Goal: Transaction & Acquisition: Purchase product/service

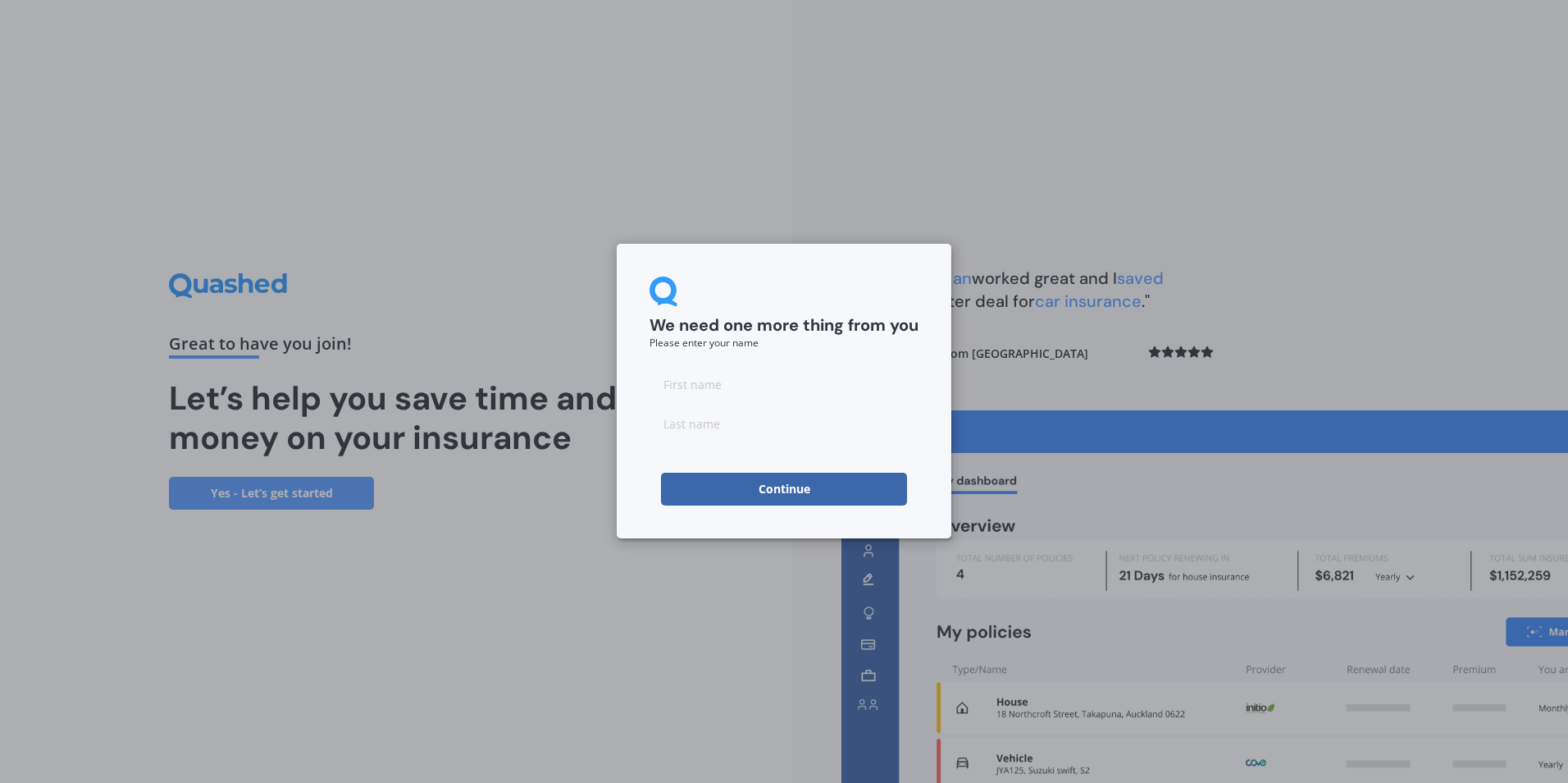
click at [748, 391] on input at bounding box center [784, 383] width 269 height 32
type input "Rose"
click at [711, 429] on input "Saipani-kaino" at bounding box center [784, 423] width 269 height 32
type input "Saipani-Kaino"
click at [792, 488] on button "Continue" at bounding box center [784, 489] width 246 height 32
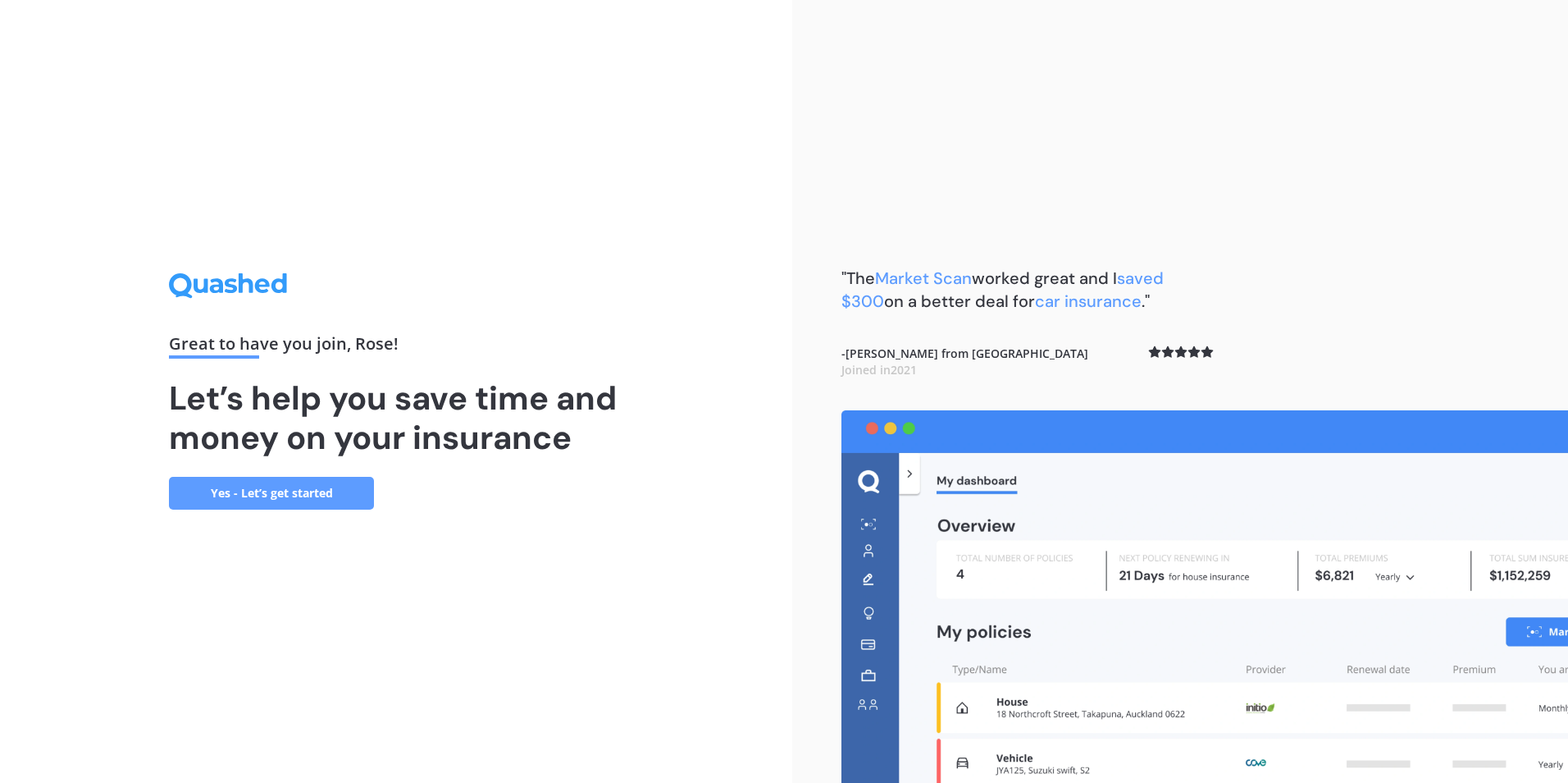
click at [290, 495] on link "Yes - Let’s get started" at bounding box center [272, 492] width 205 height 32
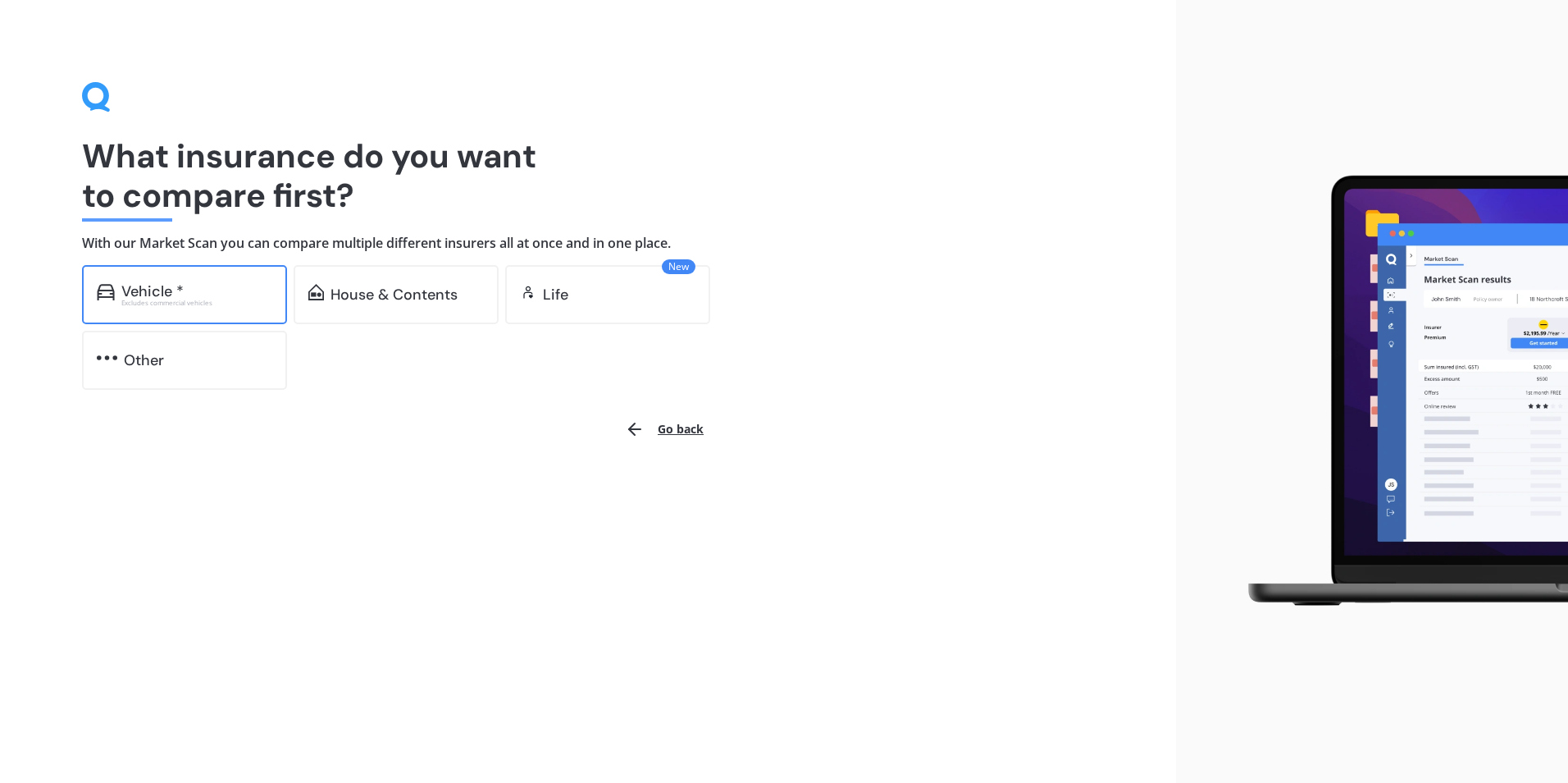
click at [221, 304] on div "Excludes commercial vehicles" at bounding box center [196, 303] width 151 height 6
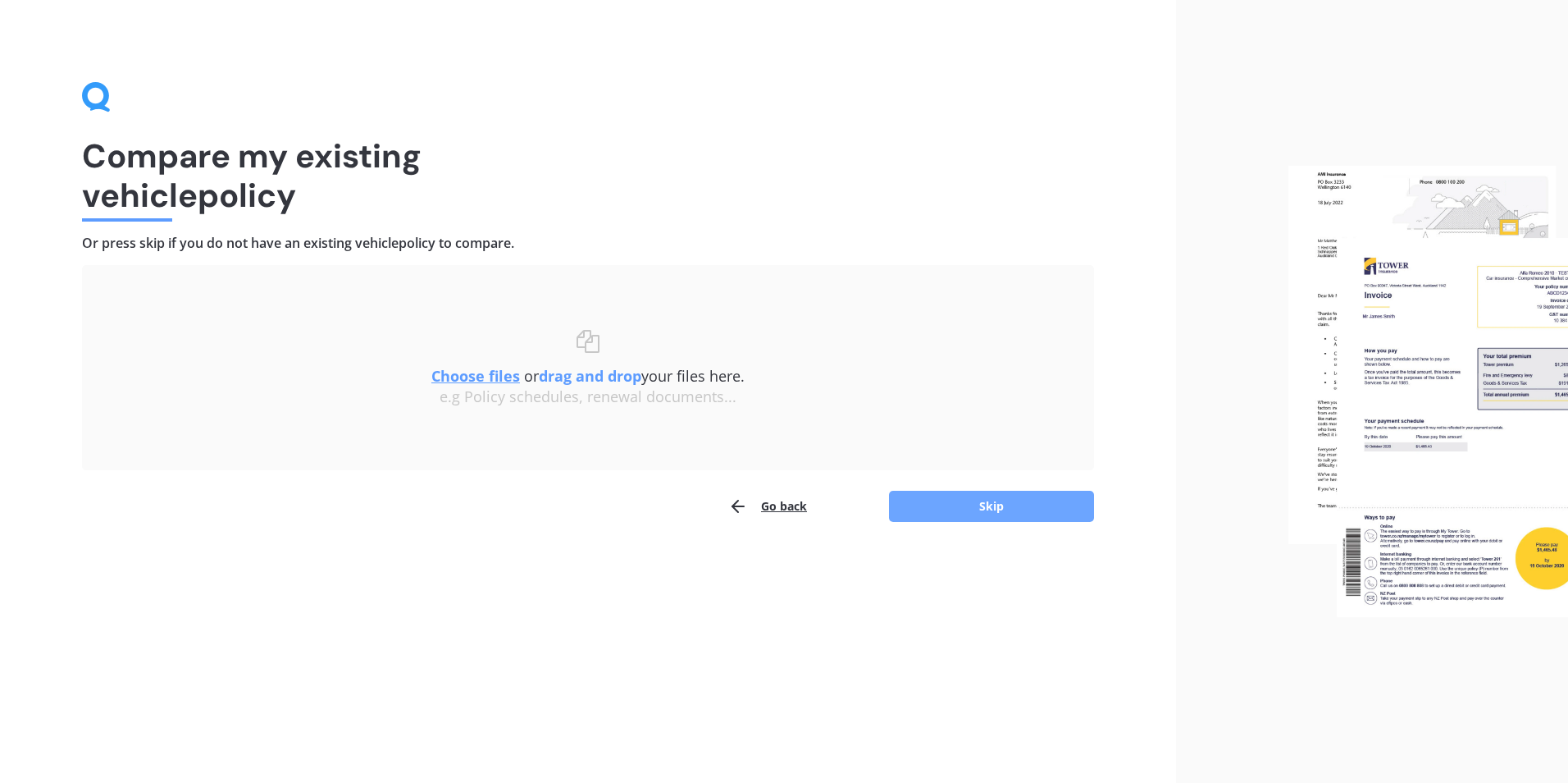
click at [992, 502] on button "Skip" at bounding box center [992, 506] width 205 height 31
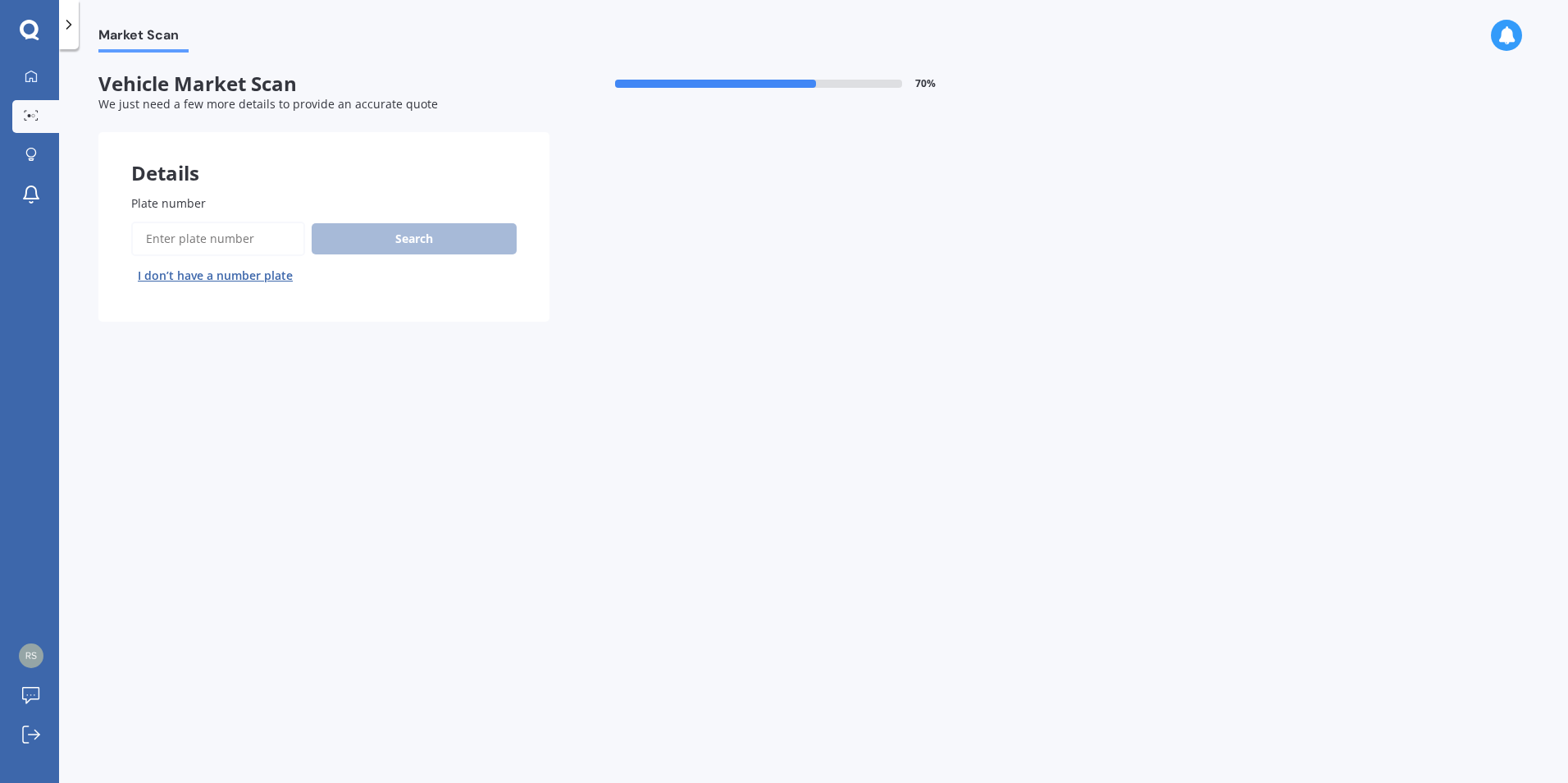
click at [216, 240] on input "Plate number" at bounding box center [218, 238] width 174 height 34
type input "PPP583"
click at [349, 248] on button "Search" at bounding box center [414, 239] width 205 height 31
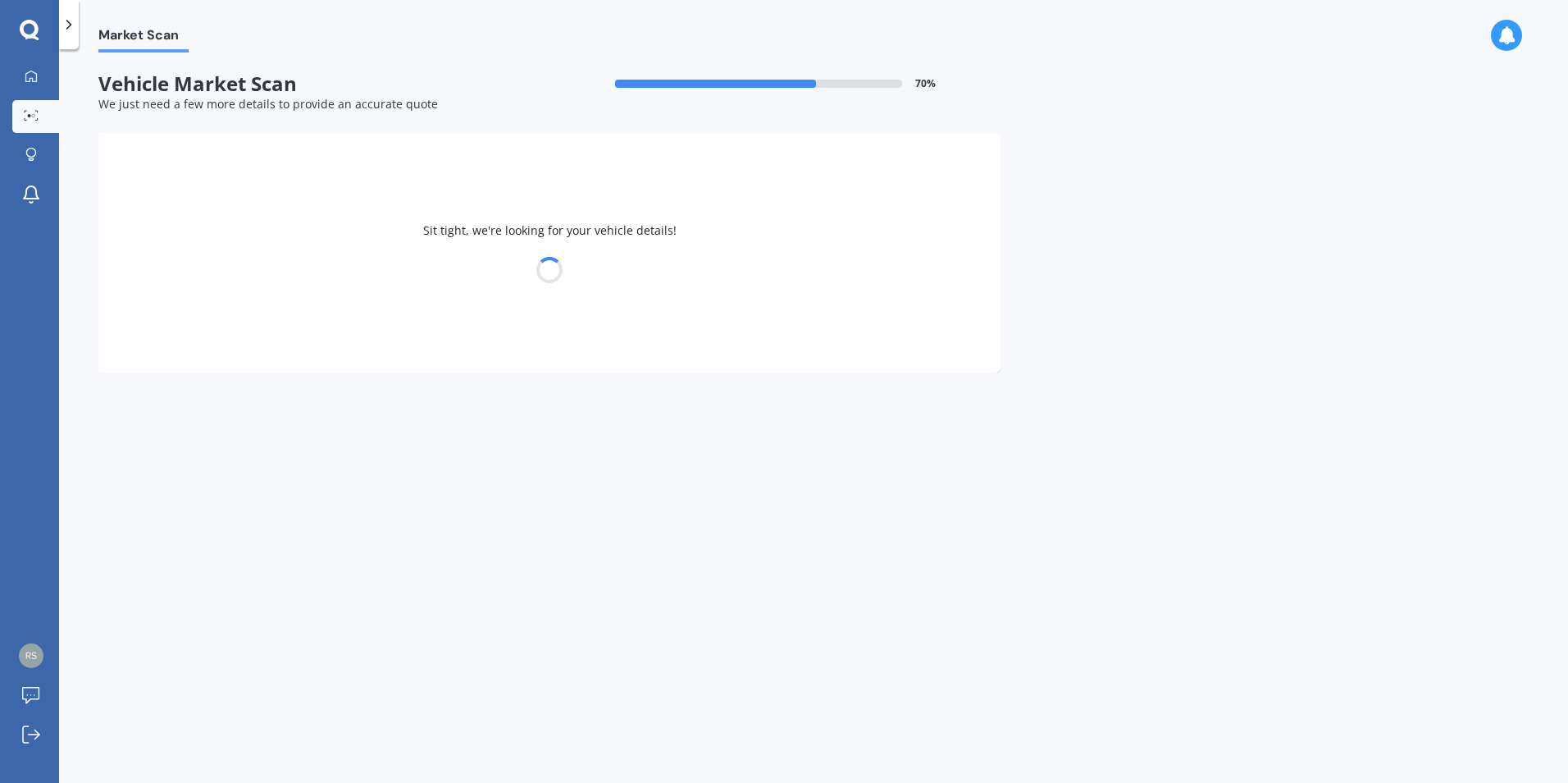
select select "NISSAN"
select select "X-TRAIL"
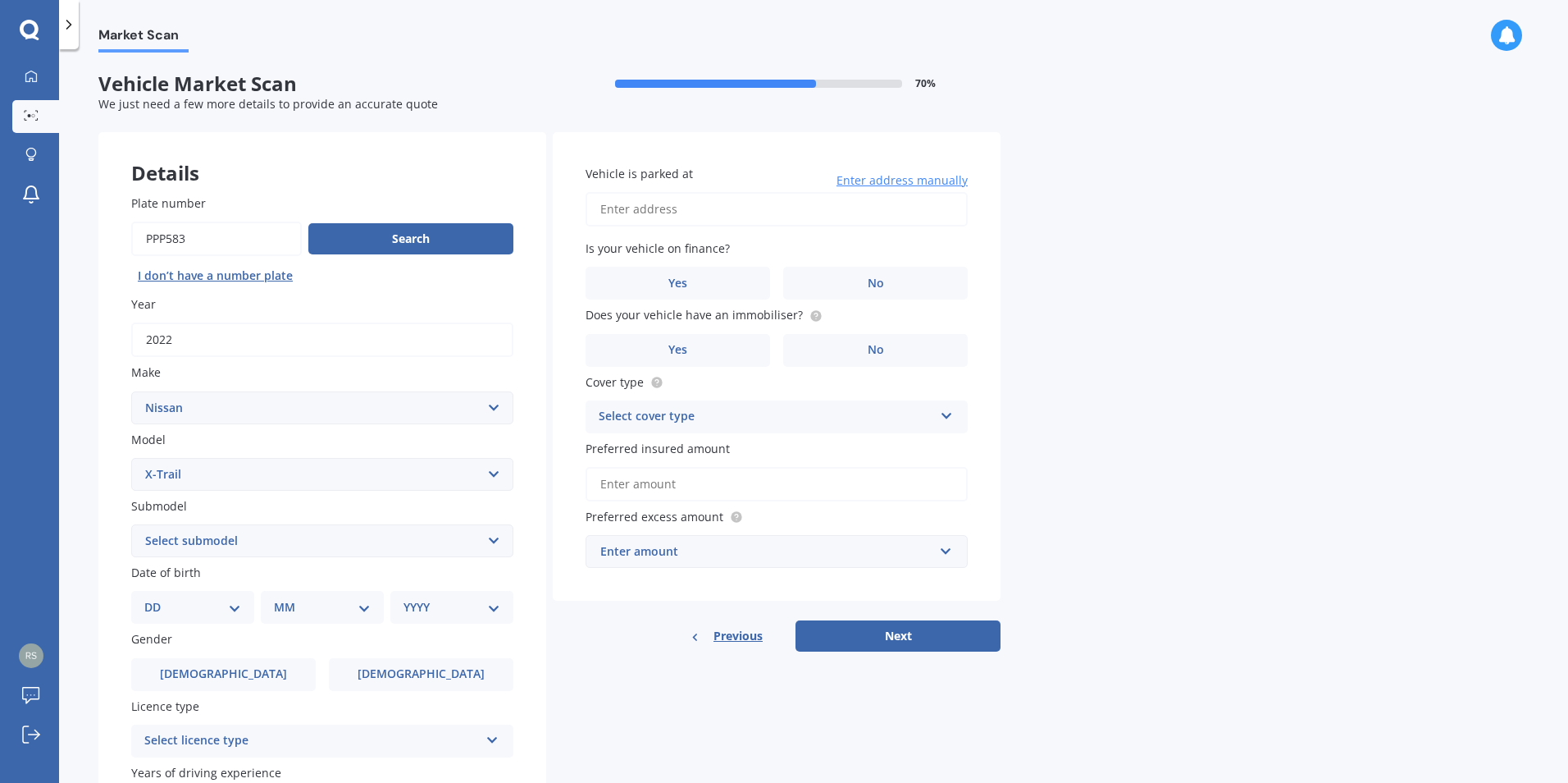
click at [491, 542] on select "Select submodel (All Other) 2000cc Hybrid 2WD non-turbo 4WD 20X Petrol ST ST 4W…" at bounding box center [322, 540] width 382 height 32
click at [374, 554] on select "Select submodel (All Other) 2000cc Hybrid 2WD non-turbo 4WD 20X Petrol ST ST 4W…" at bounding box center [322, 540] width 382 height 32
click at [309, 546] on select "Select submodel (All Other) 2000cc Hybrid 2WD non-turbo 4WD 20X Petrol ST ST 4W…" at bounding box center [322, 540] width 382 height 32
select select "TI 4WD"
click at [131, 524] on select "Select submodel (All Other) 2000cc Hybrid 2WD non-turbo 4WD 20X Petrol ST ST 4W…" at bounding box center [322, 540] width 382 height 32
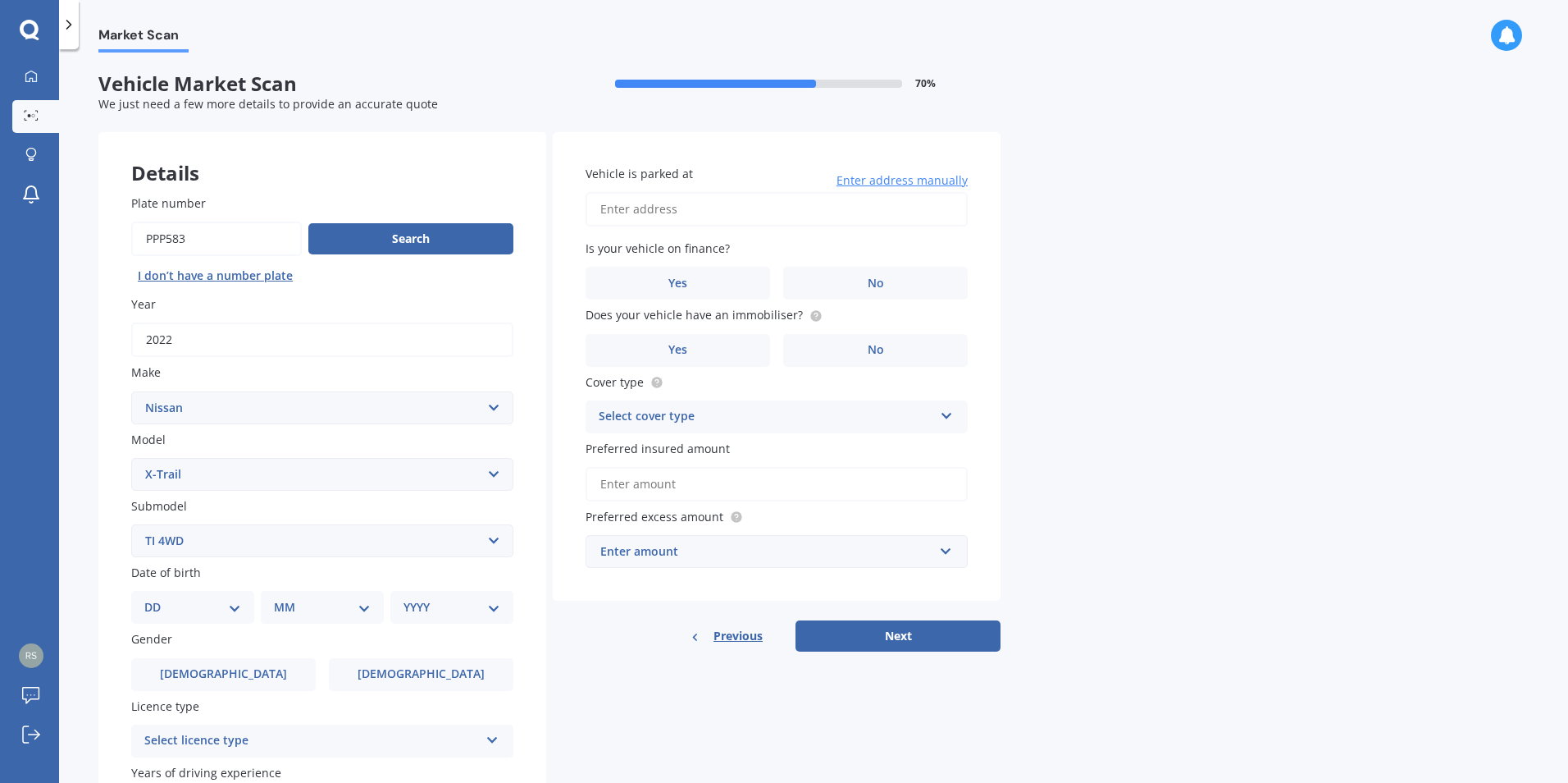
scroll to position [164, 0]
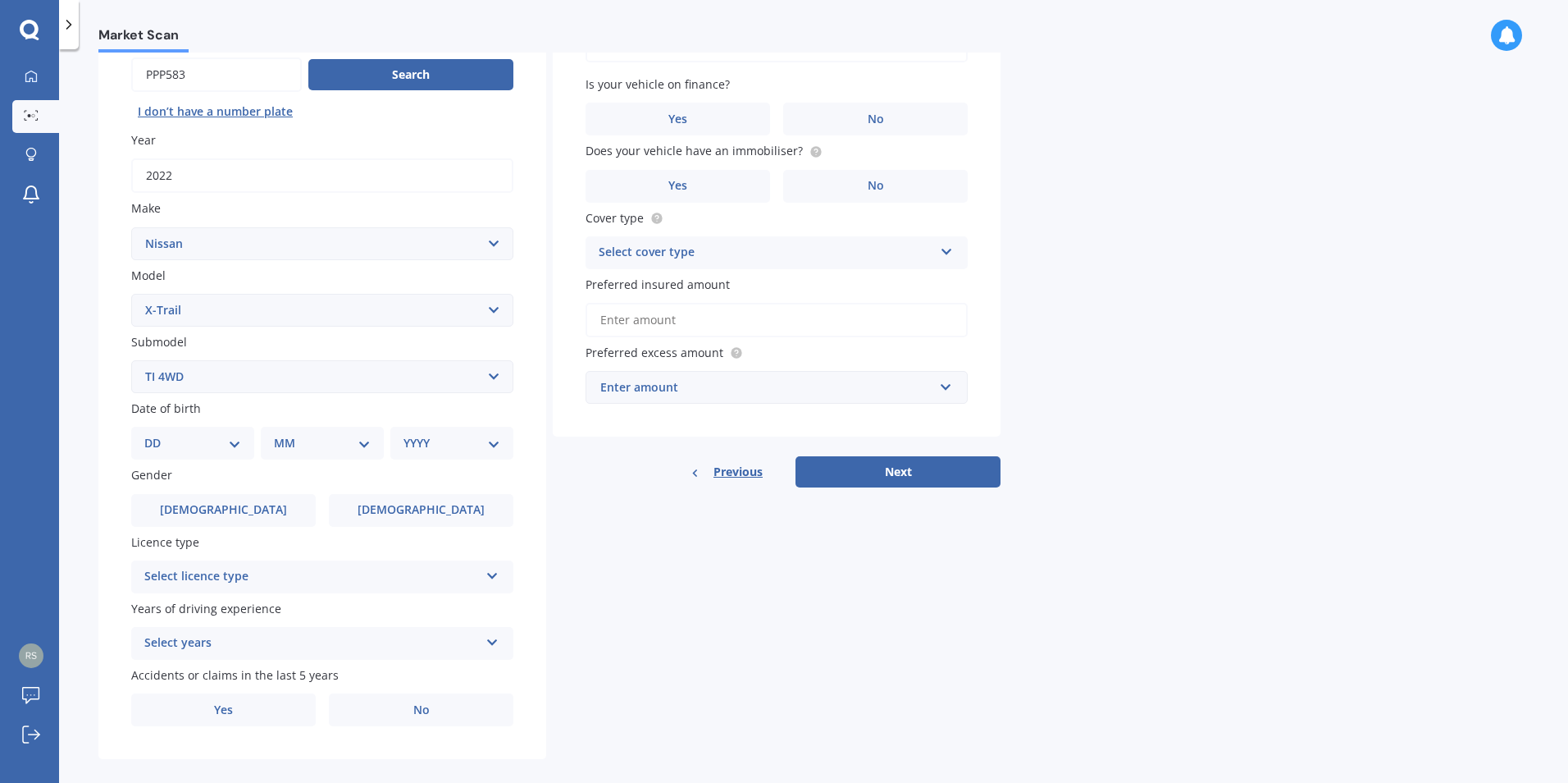
click at [224, 449] on select "DD 01 02 03 04 05 06 07 08 09 10 11 12 13 14 15 16 17 18 19 20 21 22 23 24 25 2…" at bounding box center [192, 443] width 97 height 19
select select "12"
click at [157, 434] on select "DD 01 02 03 04 05 06 07 08 09 10 11 12 13 14 15 16 17 18 19 20 21 22 23 24 25 2…" at bounding box center [192, 443] width 97 height 19
click at [315, 445] on select "MM 01 02 03 04 05 06 07 08 09 10 11 12" at bounding box center [326, 443] width 91 height 19
select select "08"
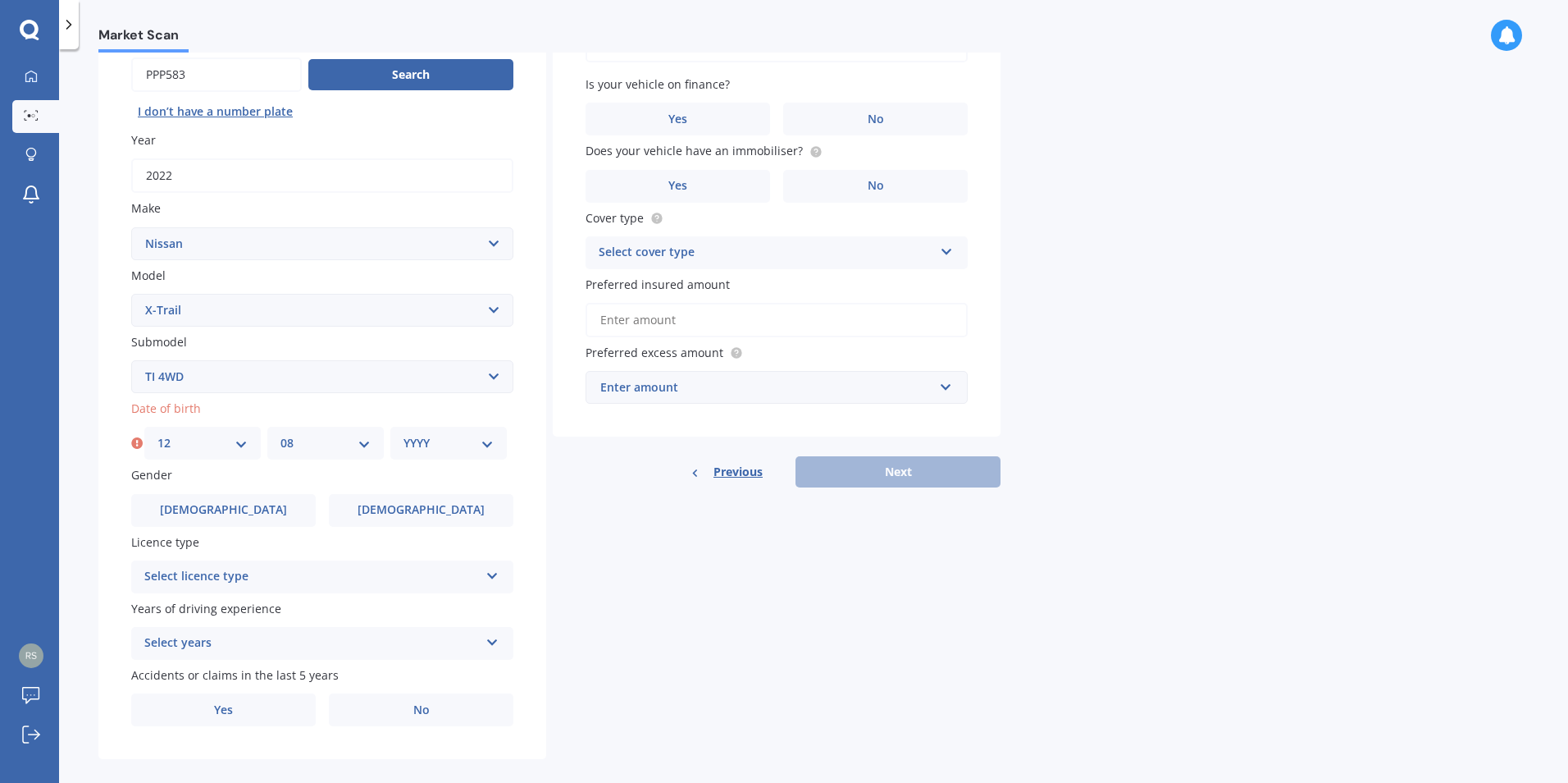
click at [280, 434] on select "MM 01 02 03 04 05 06 07 08 09 10 11 12" at bounding box center [326, 443] width 91 height 19
click at [438, 450] on select "YYYY 2025 2024 2023 2022 2021 2020 2019 2018 2017 2016 2015 2014 2013 2012 2011…" at bounding box center [449, 443] width 91 height 19
select select "1983"
click at [403, 434] on select "YYYY 2025 2024 2023 2022 2021 2020 2019 2018 2017 2016 2015 2014 2013 2012 2011…" at bounding box center [449, 443] width 91 height 19
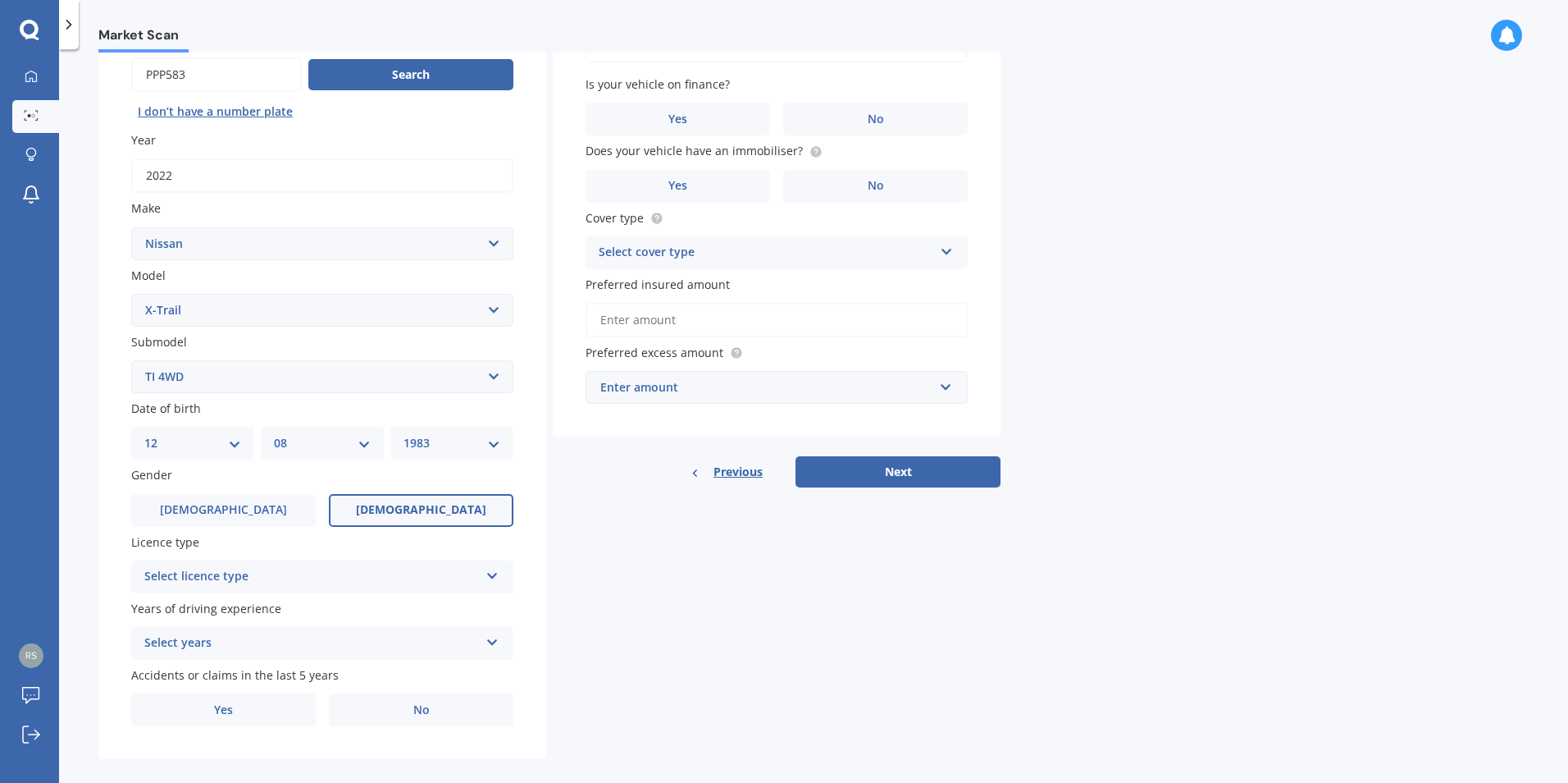
click at [384, 515] on label "[DEMOGRAPHIC_DATA]" at bounding box center [420, 510] width 184 height 32
click at [0, 0] on input "[DEMOGRAPHIC_DATA]" at bounding box center [0, 0] width 0 height 0
click at [371, 568] on div "Select licence type" at bounding box center [312, 577] width 335 height 19
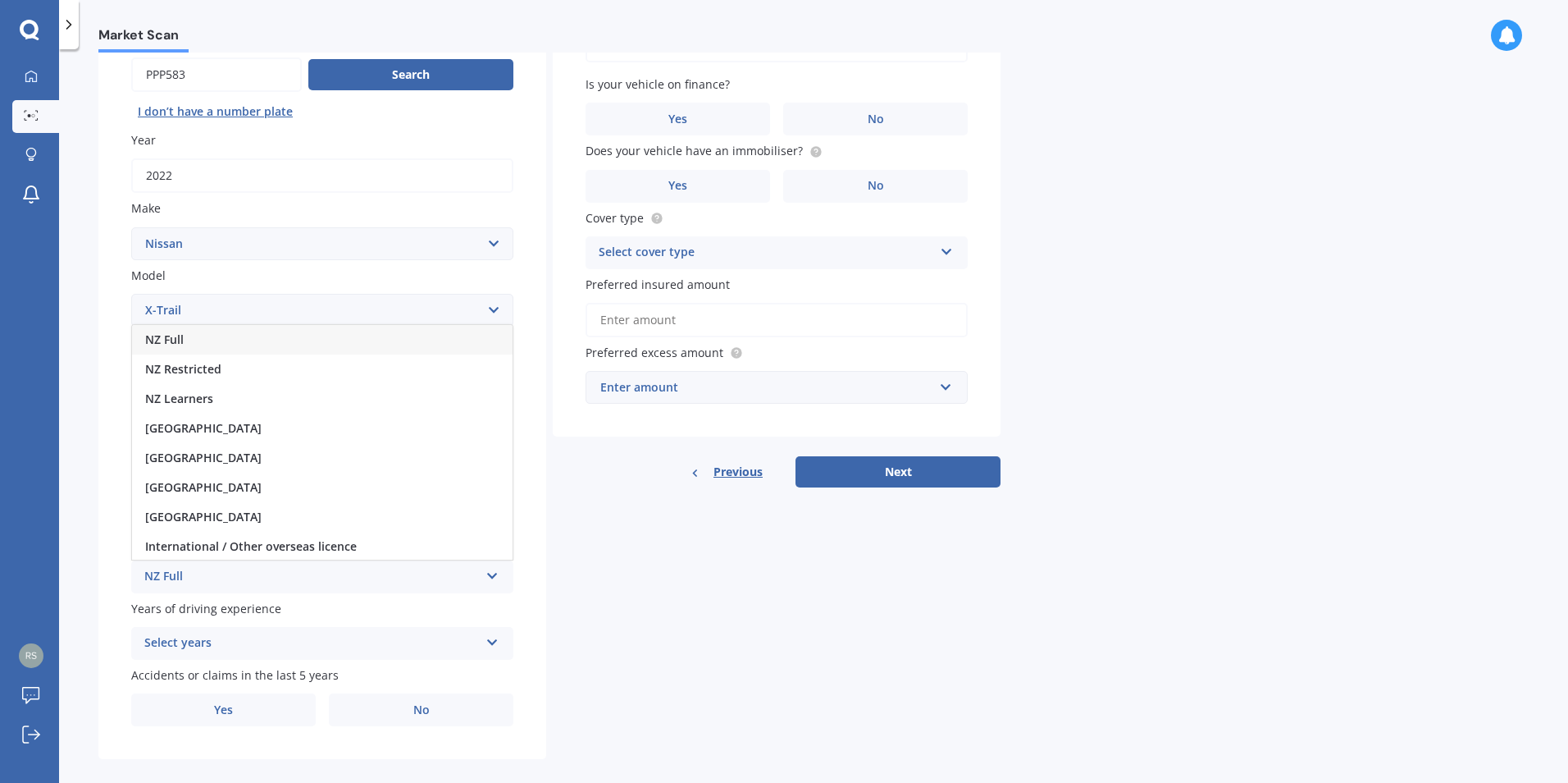
click at [328, 342] on div "NZ Full" at bounding box center [322, 340] width 380 height 30
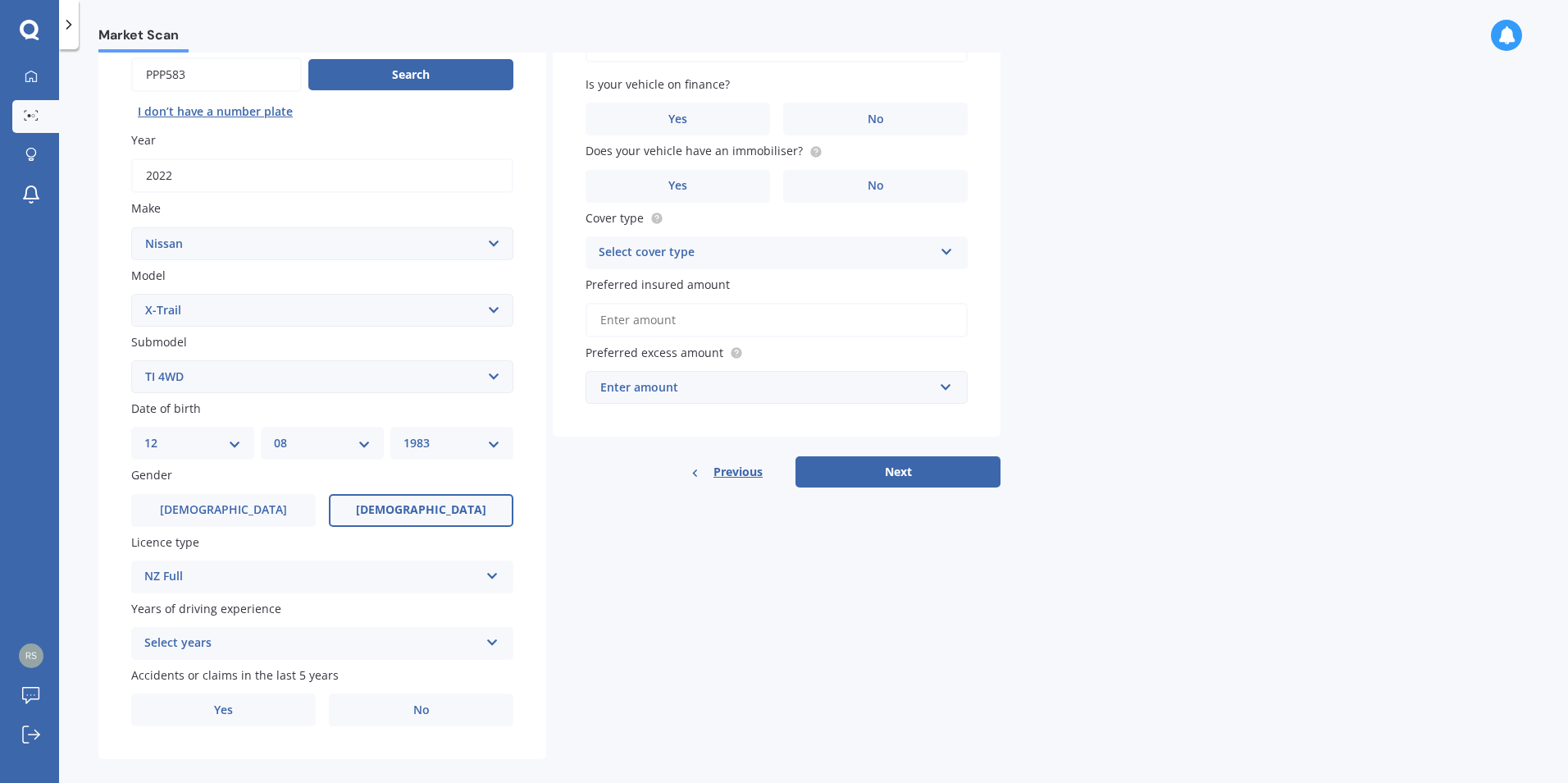
click at [289, 635] on div "Select years" at bounding box center [312, 642] width 335 height 19
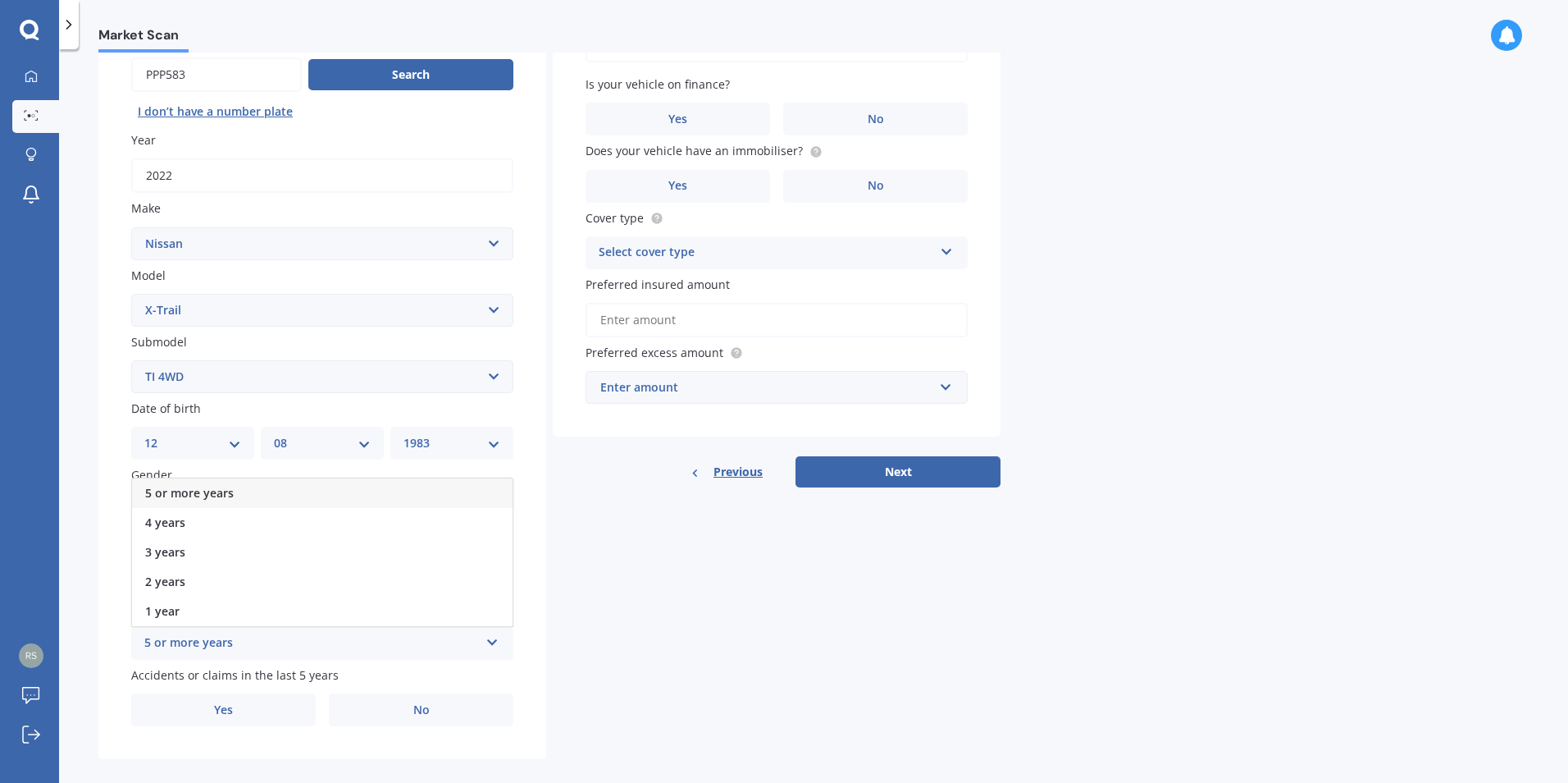
click at [270, 488] on div "5 or more years" at bounding box center [322, 493] width 380 height 30
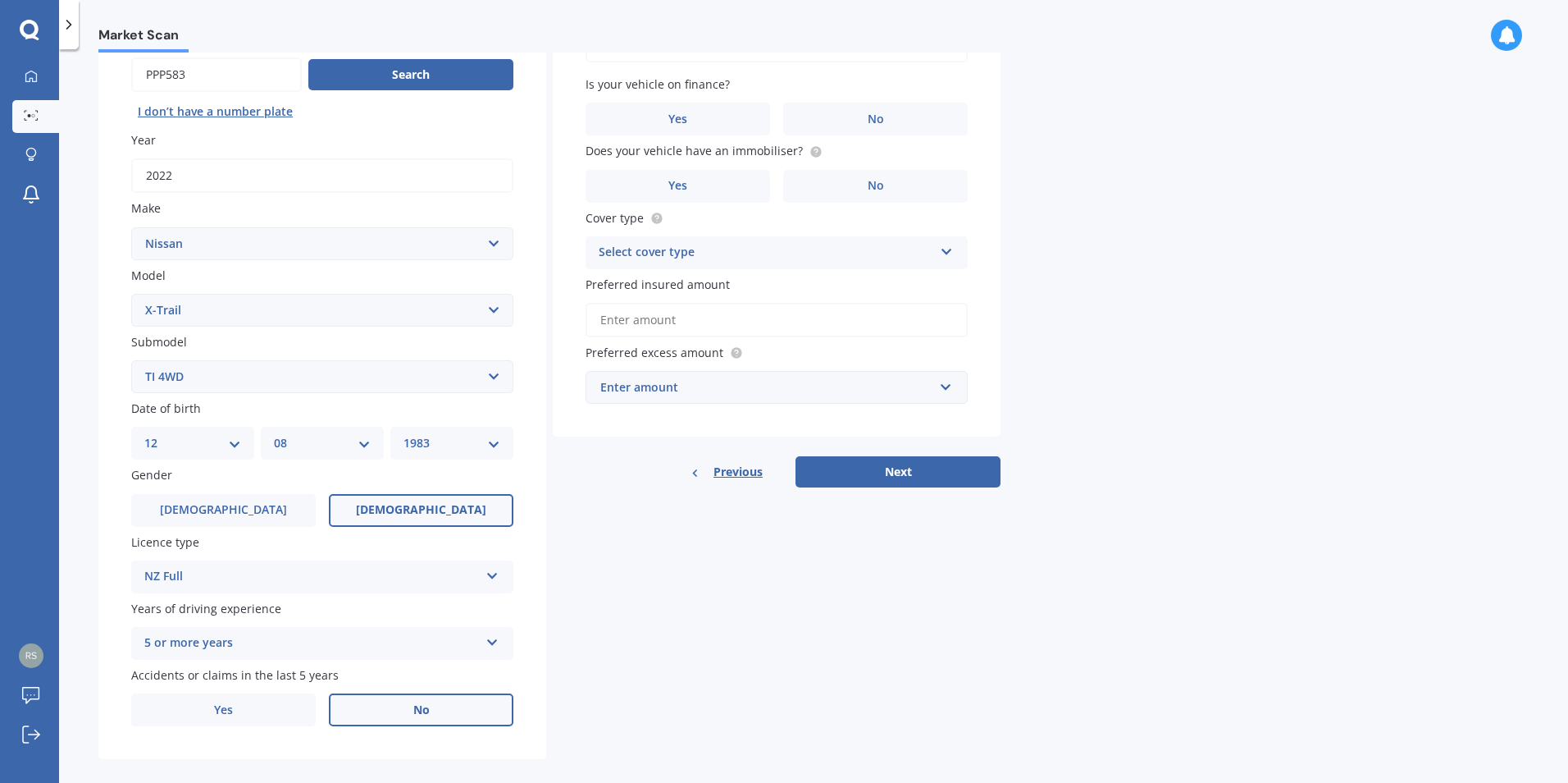
click at [394, 702] on label "No" at bounding box center [420, 709] width 184 height 32
click at [0, 0] on input "No" at bounding box center [0, 0] width 0 height 0
click at [755, 113] on label "Yes" at bounding box center [677, 118] width 184 height 32
click at [0, 0] on input "Yes" at bounding box center [0, 0] width 0 height 0
click at [859, 187] on label "No" at bounding box center [875, 186] width 184 height 32
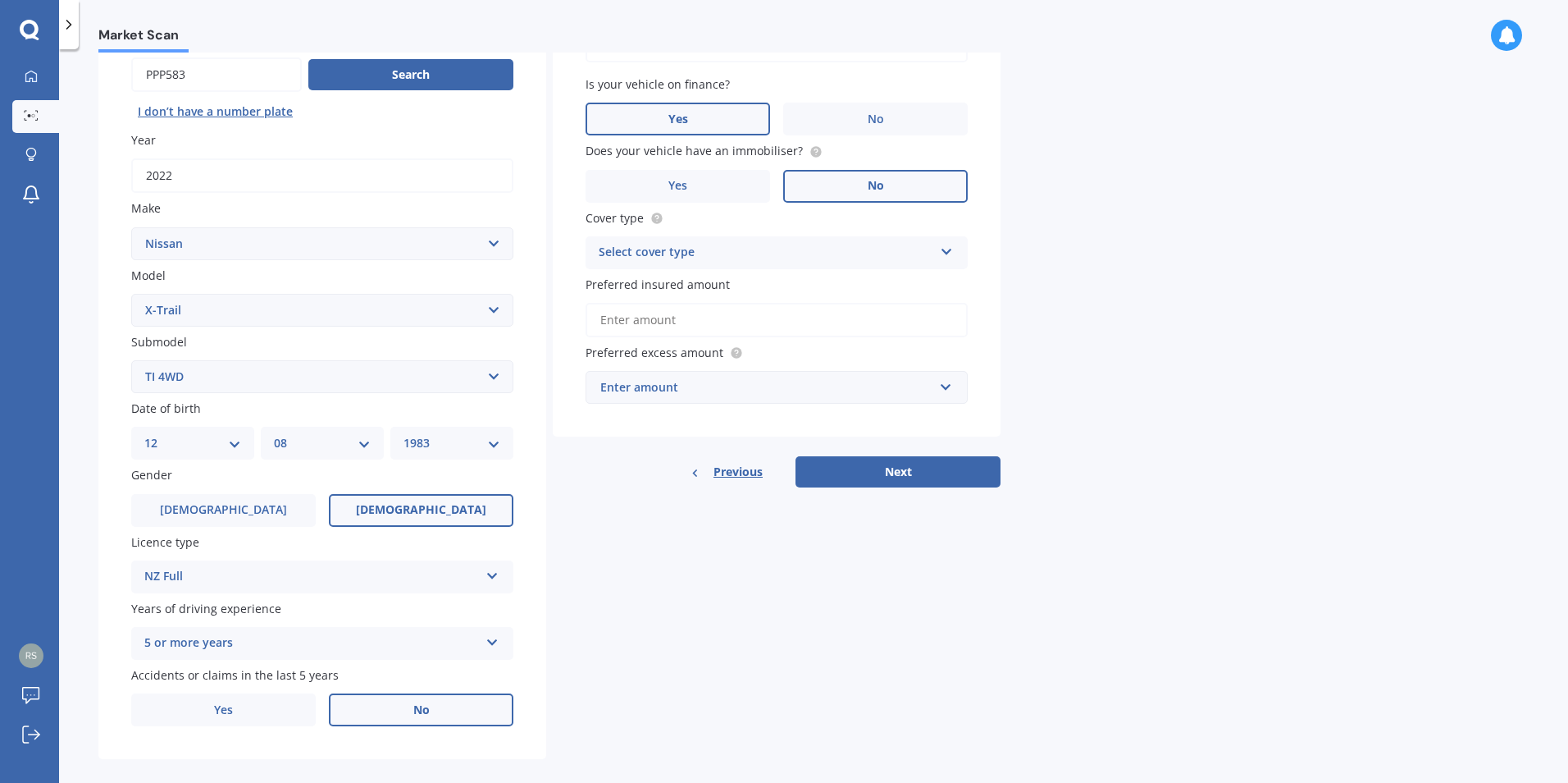
click at [0, 0] on input "No" at bounding box center [0, 0] width 0 height 0
click at [832, 242] on div "Select cover type" at bounding box center [766, 252] width 335 height 19
click at [820, 275] on div "Comprehensive" at bounding box center [776, 285] width 380 height 30
click at [805, 321] on input "Preferred insured amount" at bounding box center [776, 319] width 382 height 34
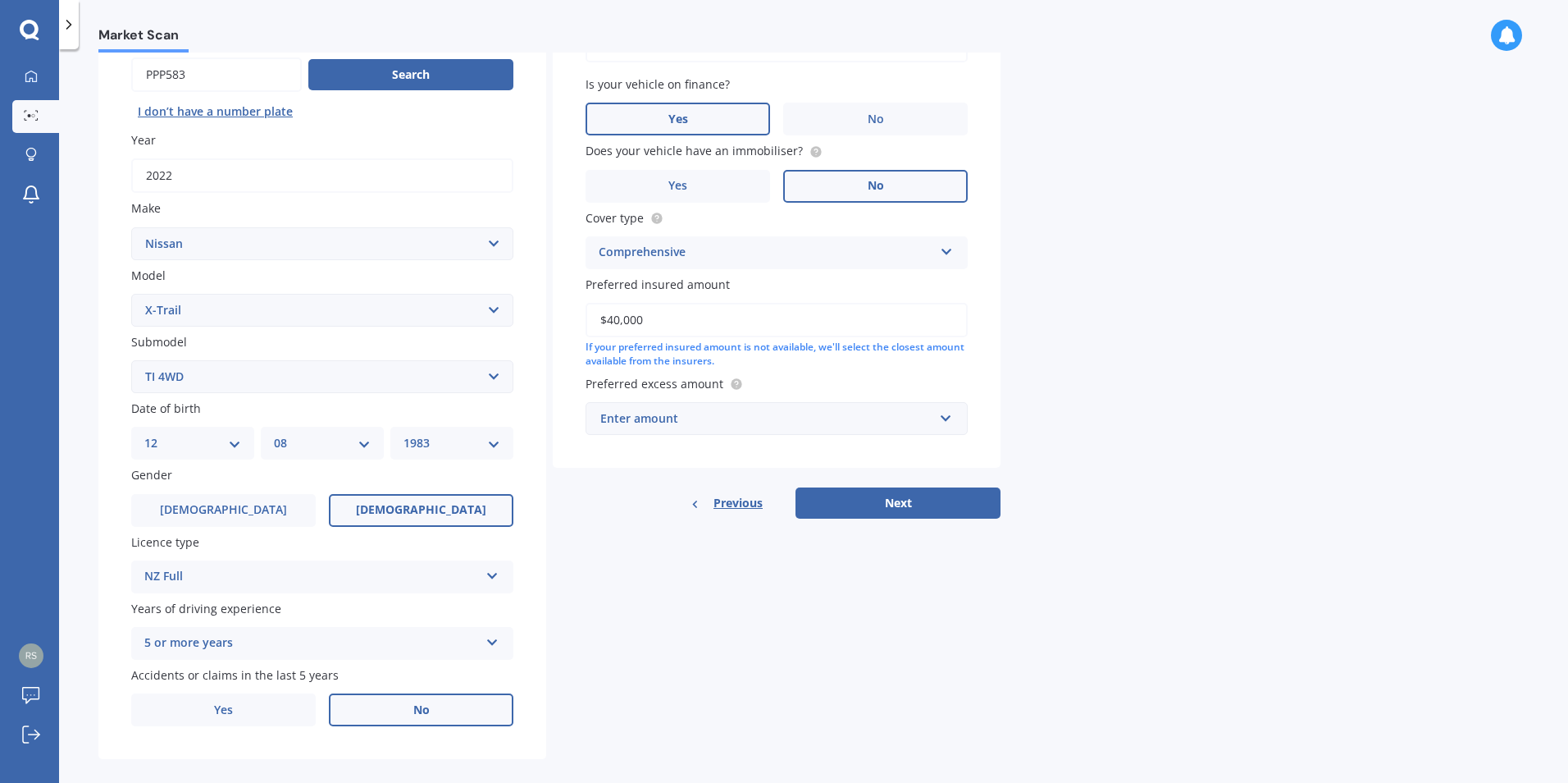
type input "$40,000"
click at [789, 409] on div "Enter amount" at bounding box center [767, 418] width 333 height 19
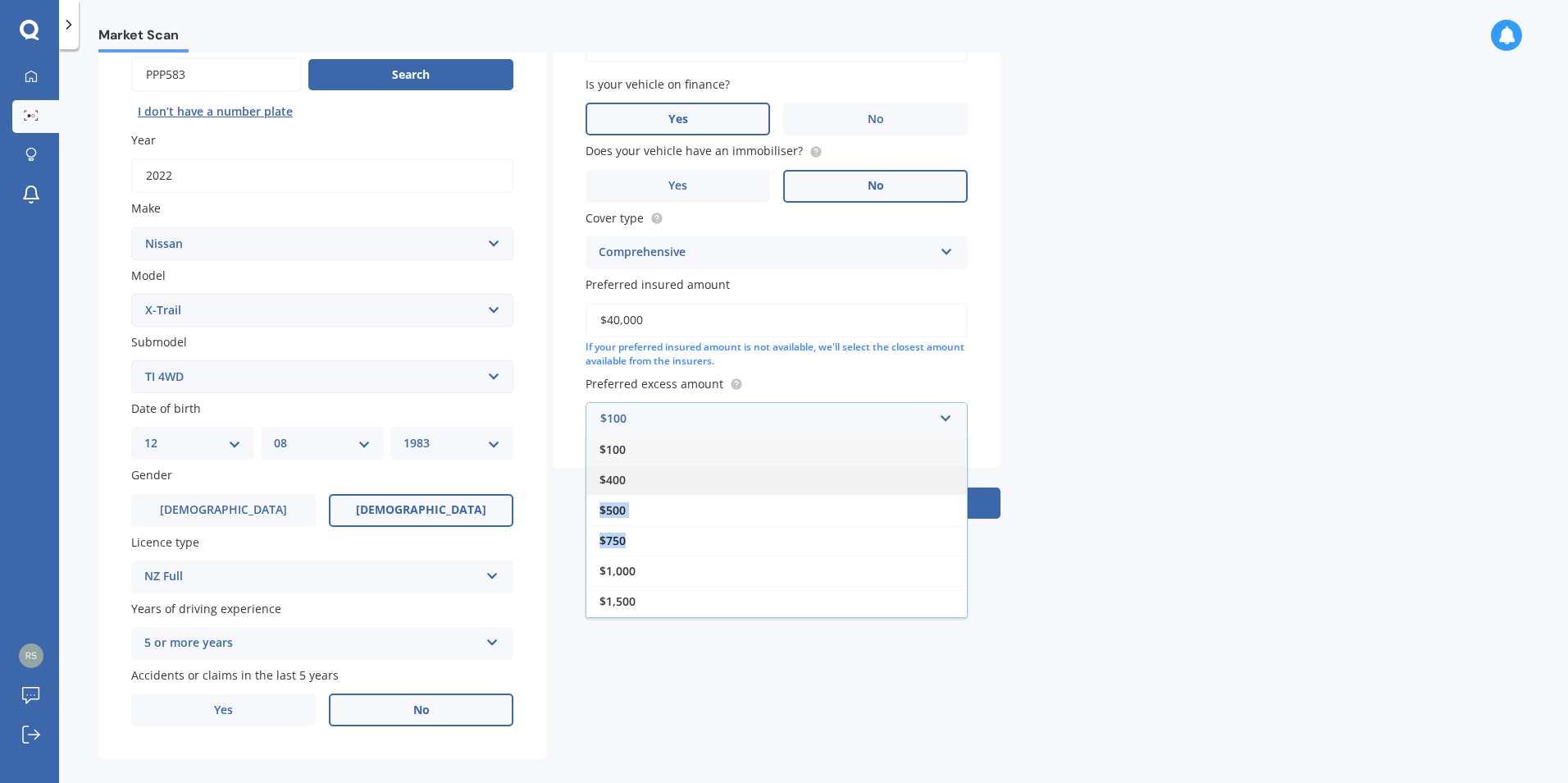
drag, startPoint x: 744, startPoint y: 527, endPoint x: 742, endPoint y: 489, distance: 38.1
click at [742, 489] on div "$100 $400 $500 $750 $1,000 $1,500 $2,000" at bounding box center [776, 526] width 382 height 184
click at [743, 481] on div "$400" at bounding box center [776, 479] width 380 height 31
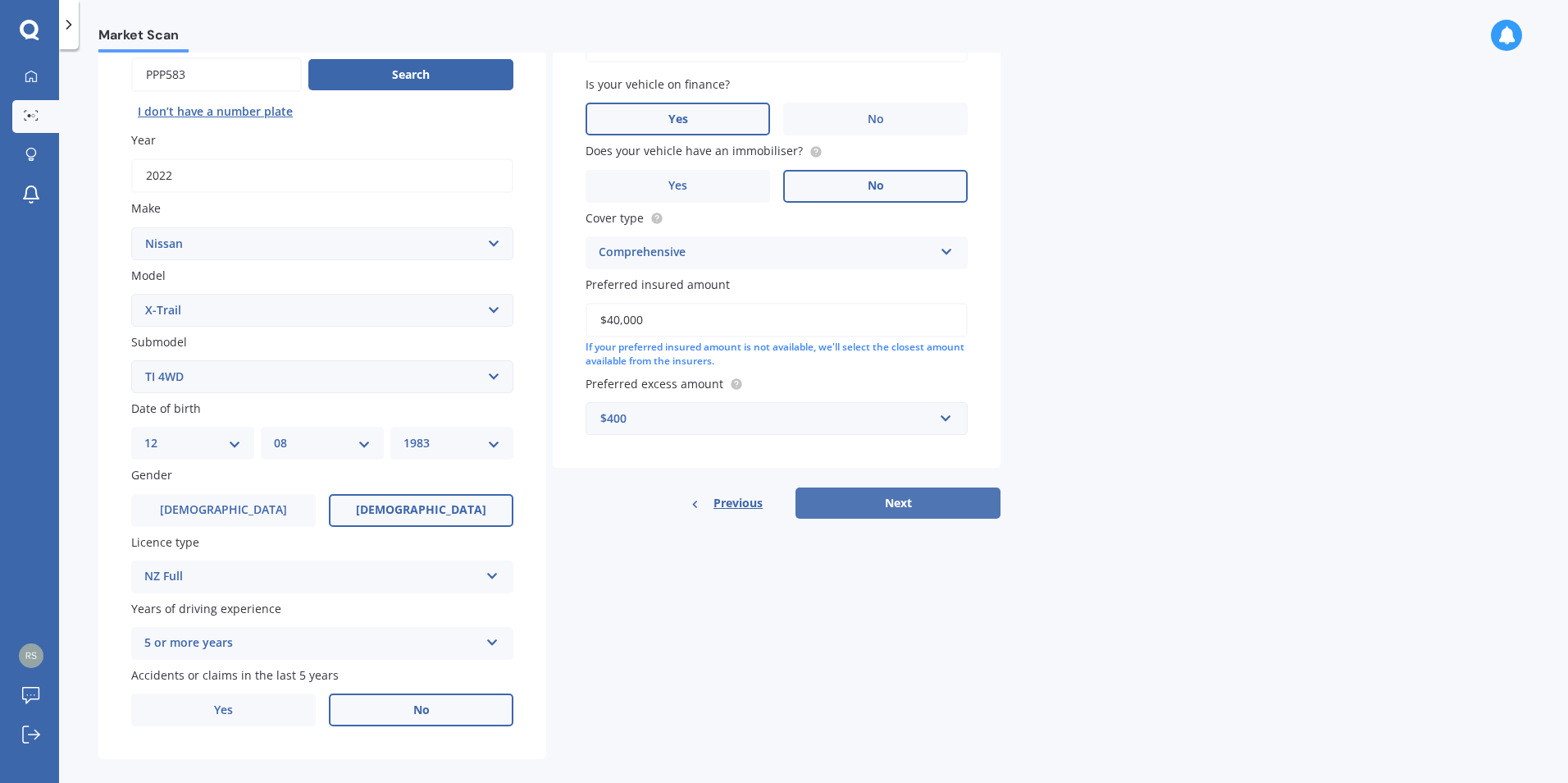
click at [868, 502] on button "Next" at bounding box center [898, 503] width 205 height 31
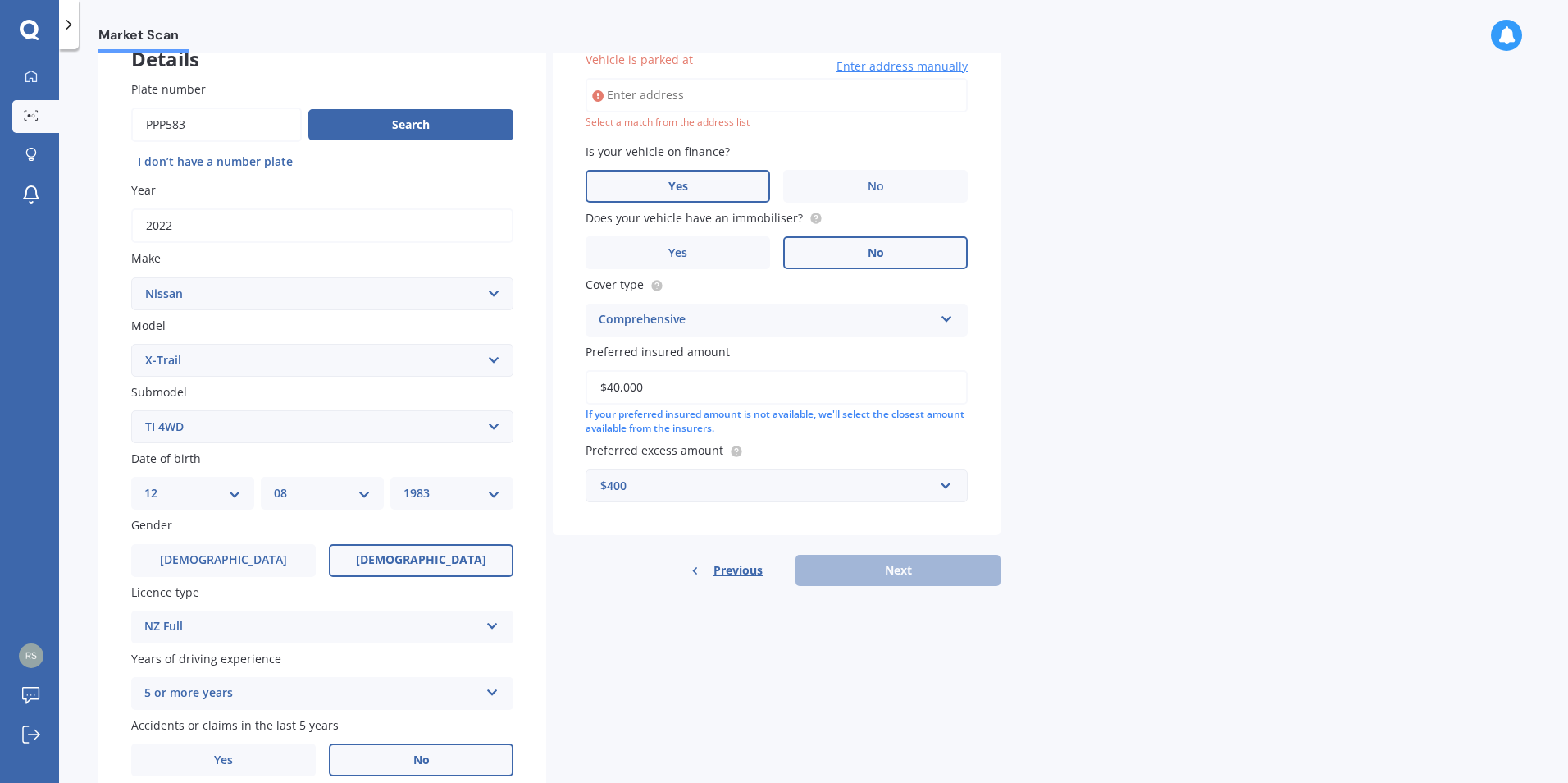
scroll to position [112, 0]
click at [668, 102] on input "Vehicle is parked at" at bounding box center [776, 96] width 382 height 34
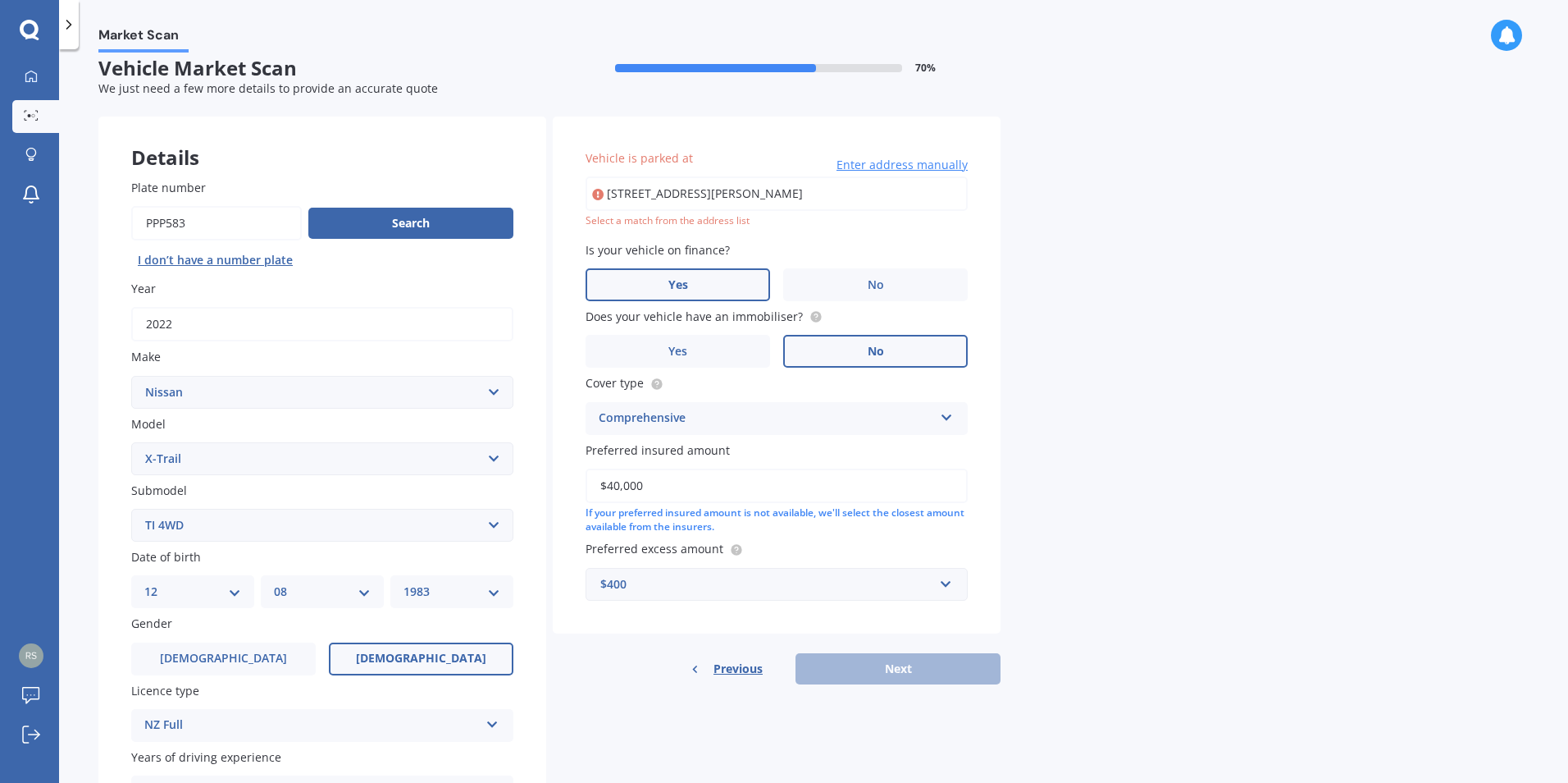
scroll to position [0, 0]
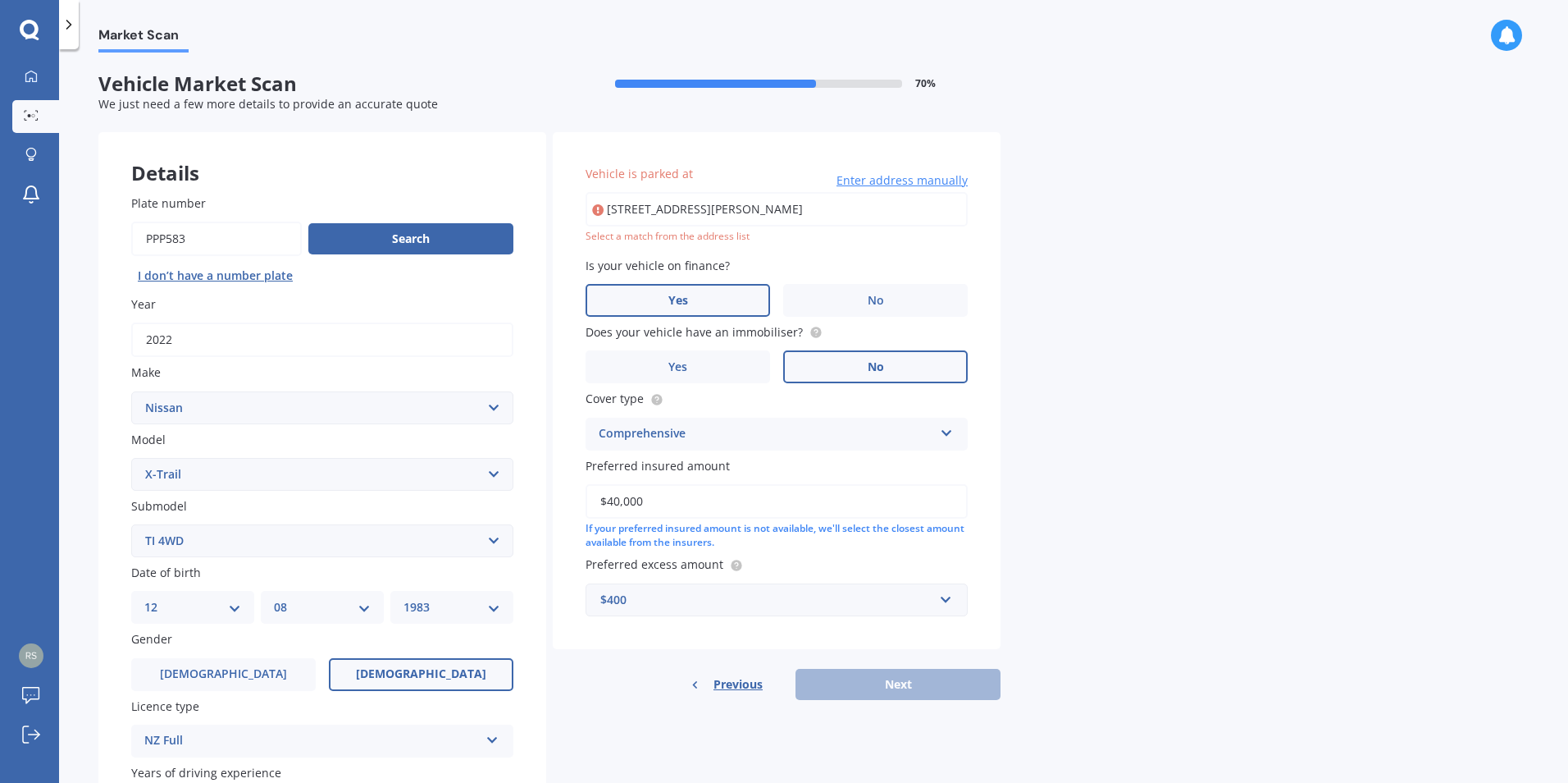
drag, startPoint x: 852, startPoint y: 207, endPoint x: 742, endPoint y: 206, distance: 110.0
click at [742, 206] on input "[STREET_ADDRESS][PERSON_NAME]" at bounding box center [776, 208] width 382 height 34
type input "[STREET_ADDRESS][PERSON_NAME]"
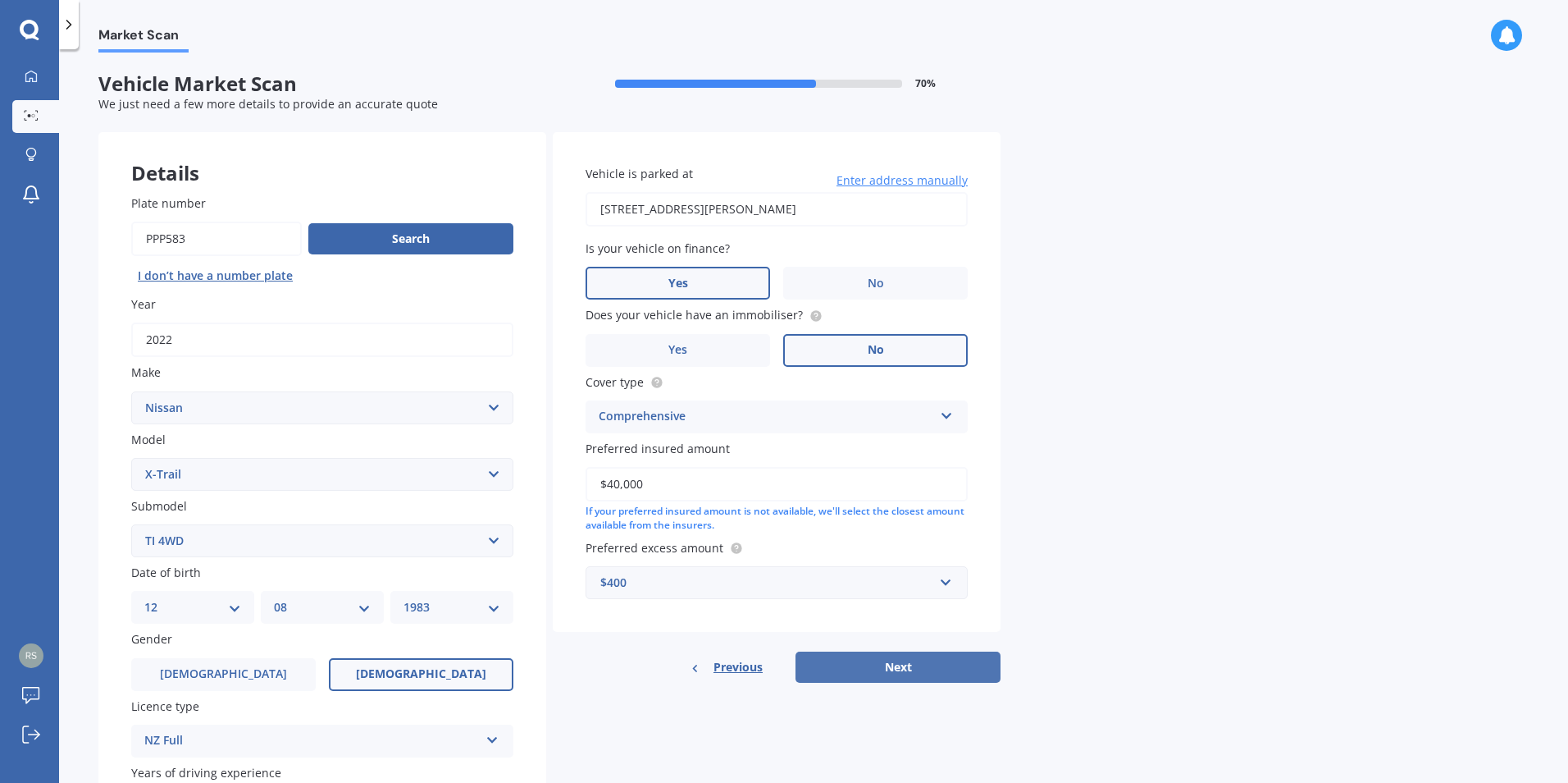
click at [907, 665] on button "Next" at bounding box center [898, 667] width 205 height 31
select select "12"
select select "08"
select select "1983"
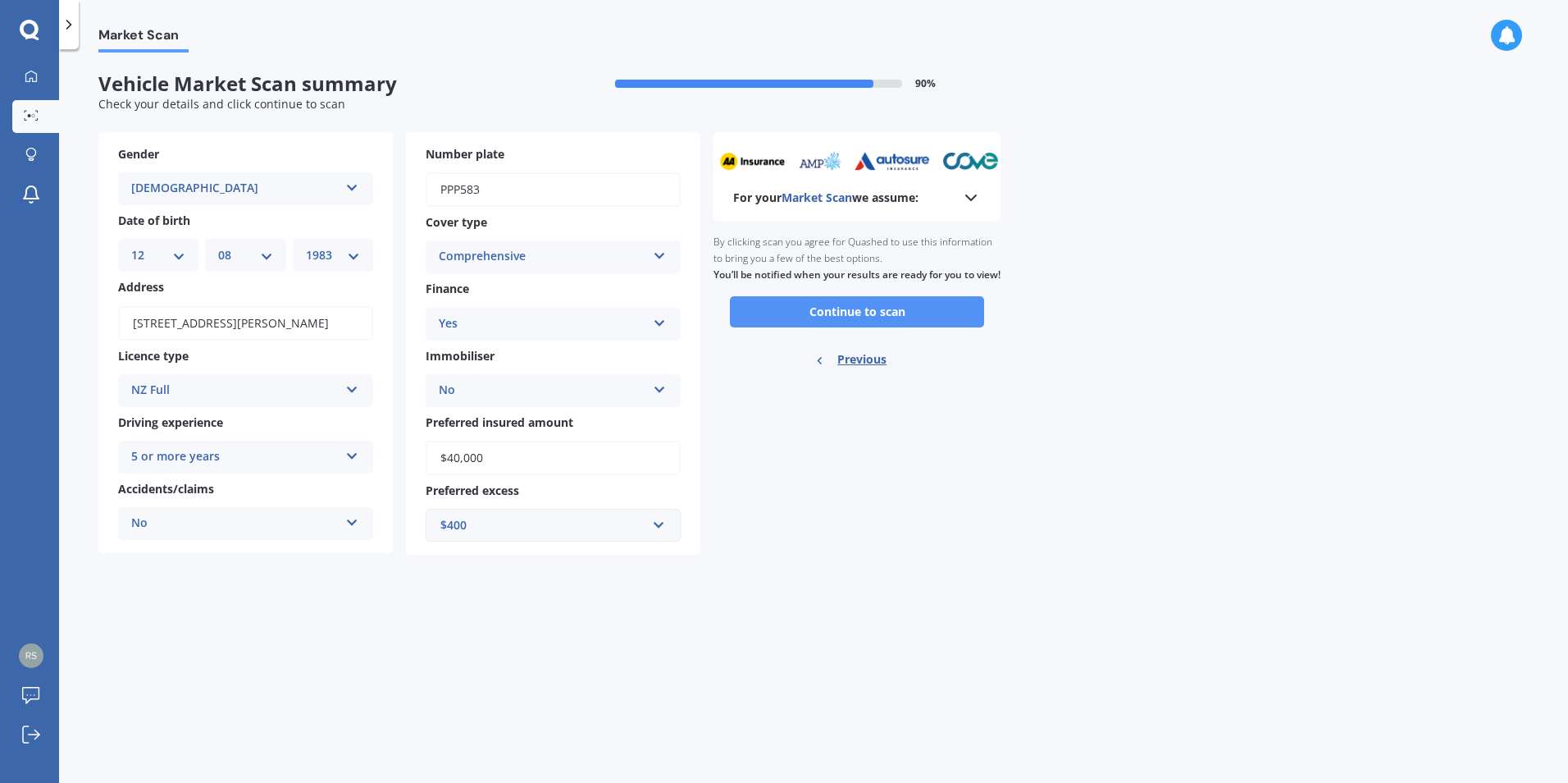
click at [816, 317] on button "Continue to scan" at bounding box center [857, 312] width 254 height 31
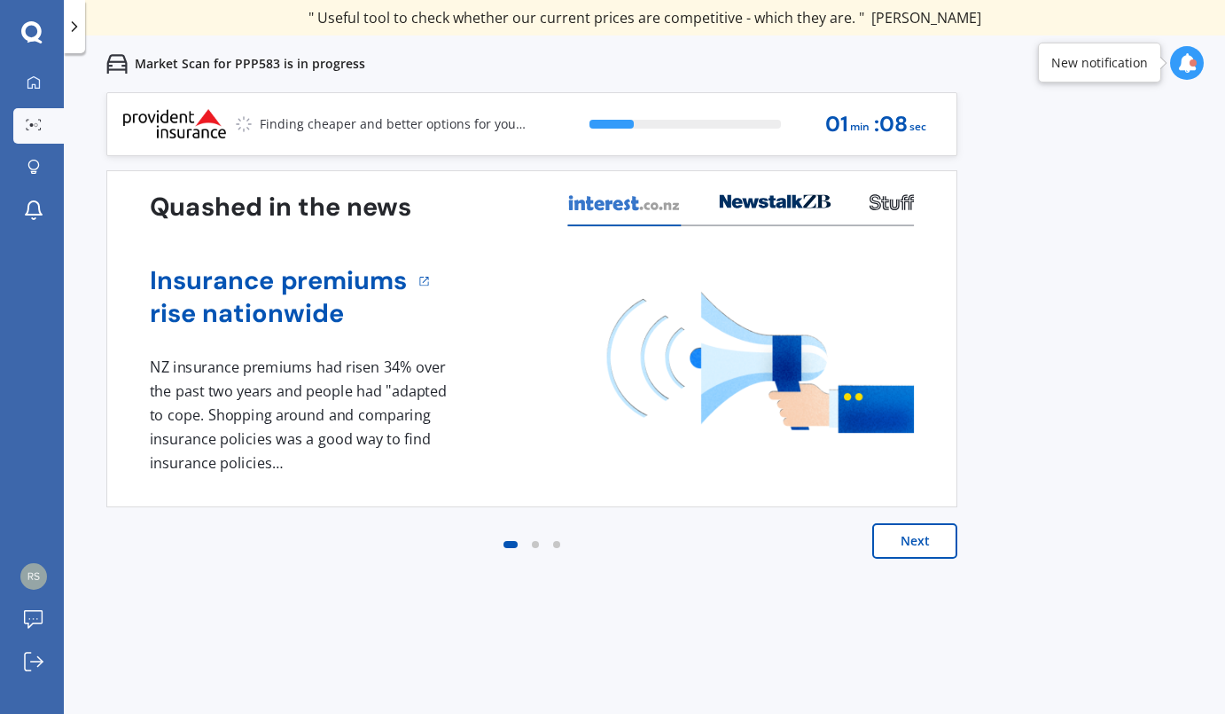
click at [913, 535] on button "Next" at bounding box center [914, 540] width 85 height 35
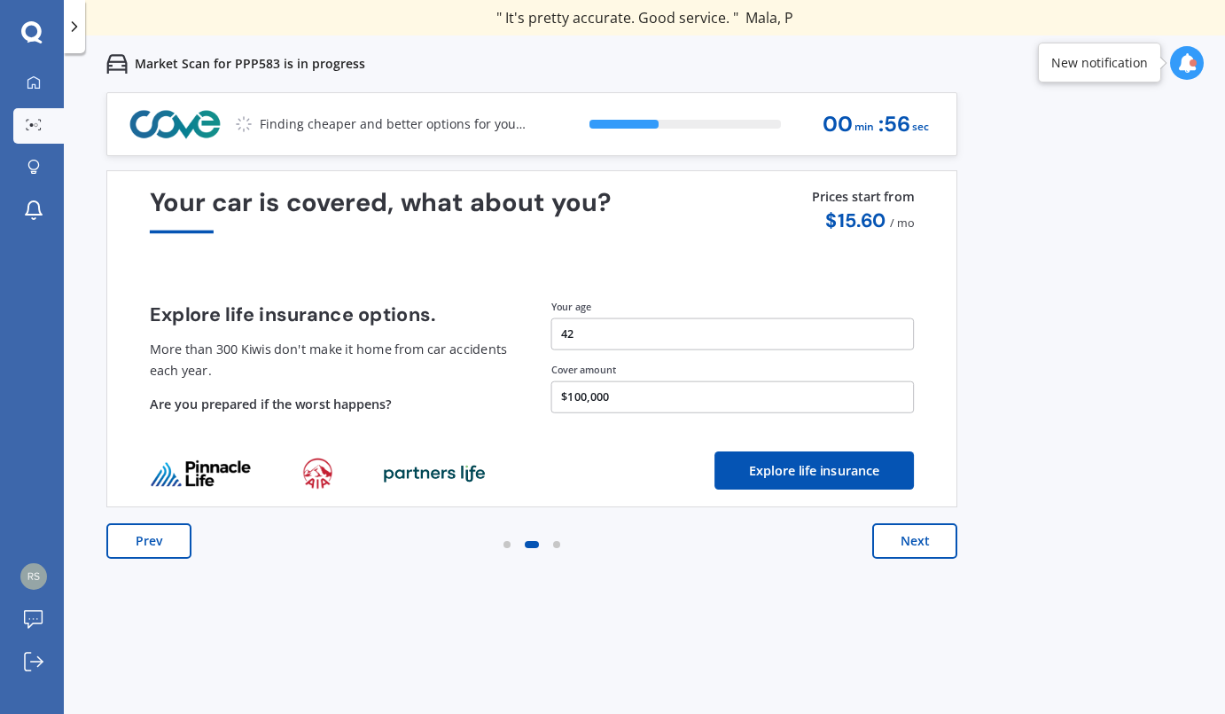
click at [913, 535] on button "Next" at bounding box center [914, 540] width 85 height 35
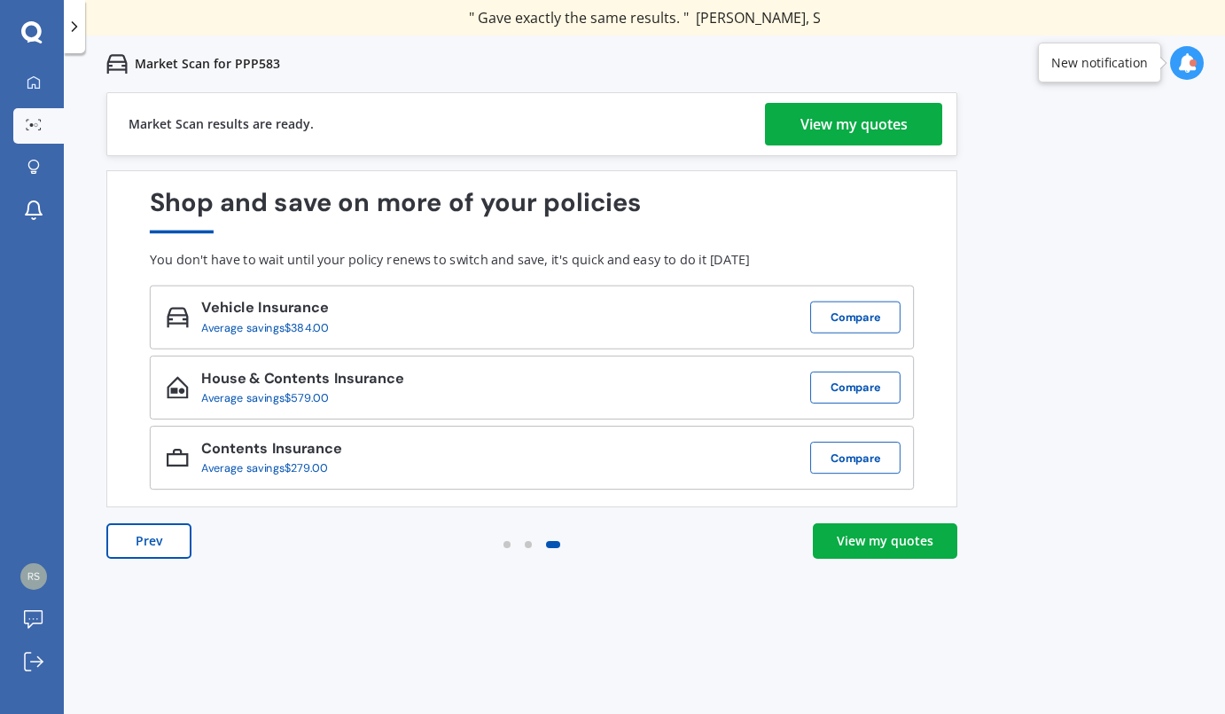
click at [840, 121] on div "View my quotes" at bounding box center [854, 124] width 107 height 43
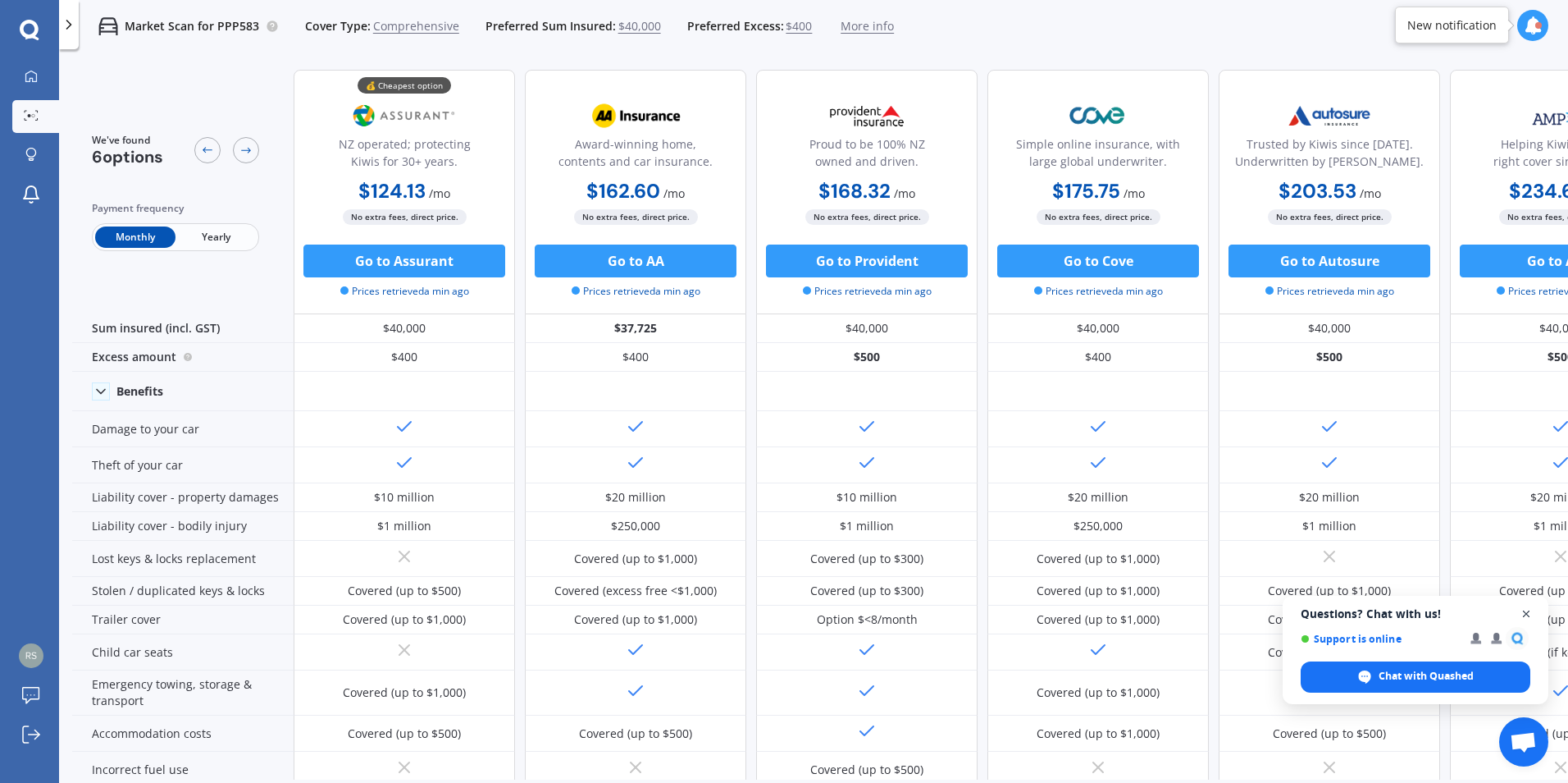
click at [1527, 614] on span "Open chat" at bounding box center [1526, 614] width 20 height 20
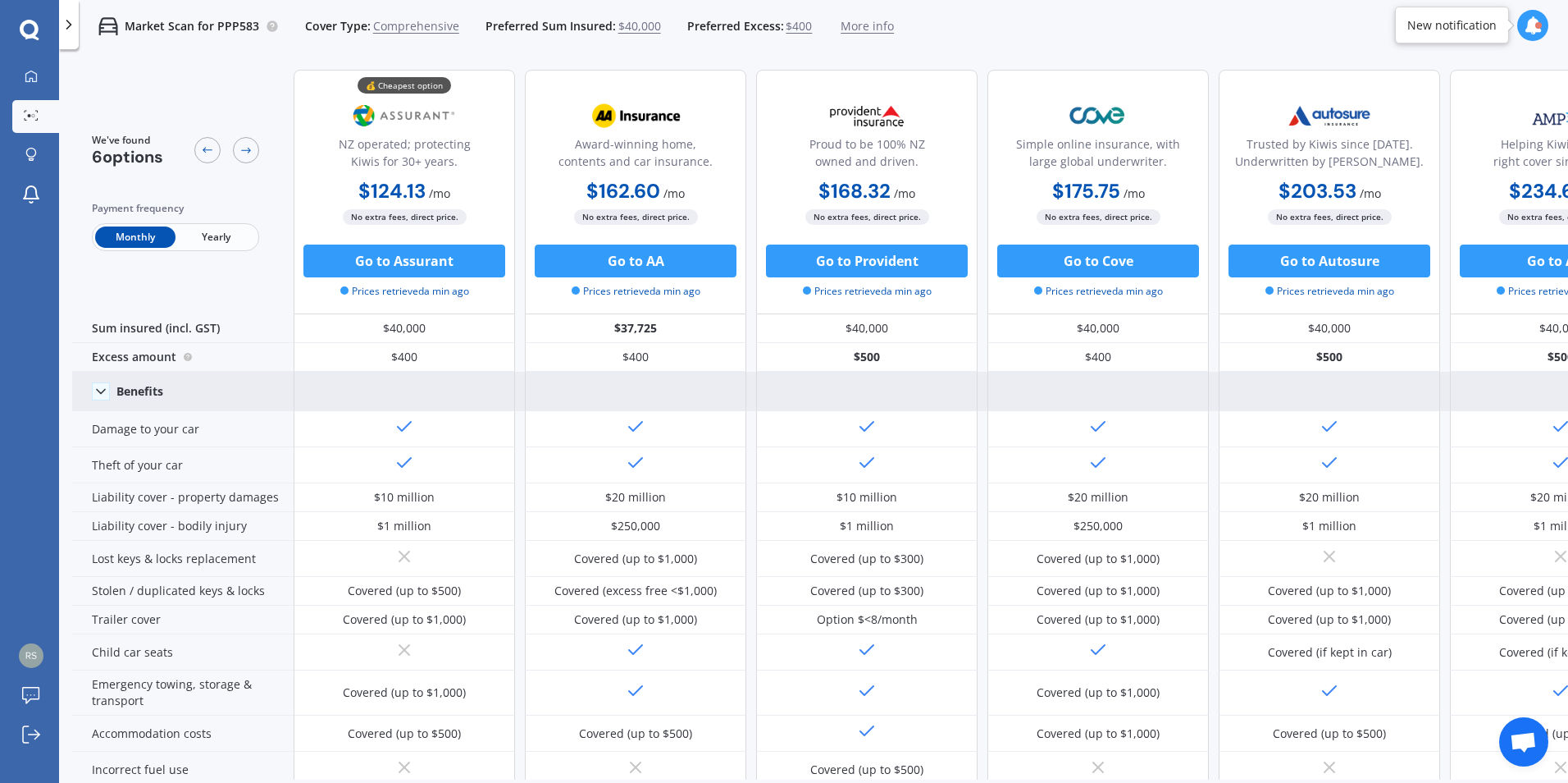
click at [104, 388] on icon at bounding box center [101, 392] width 17 height 17
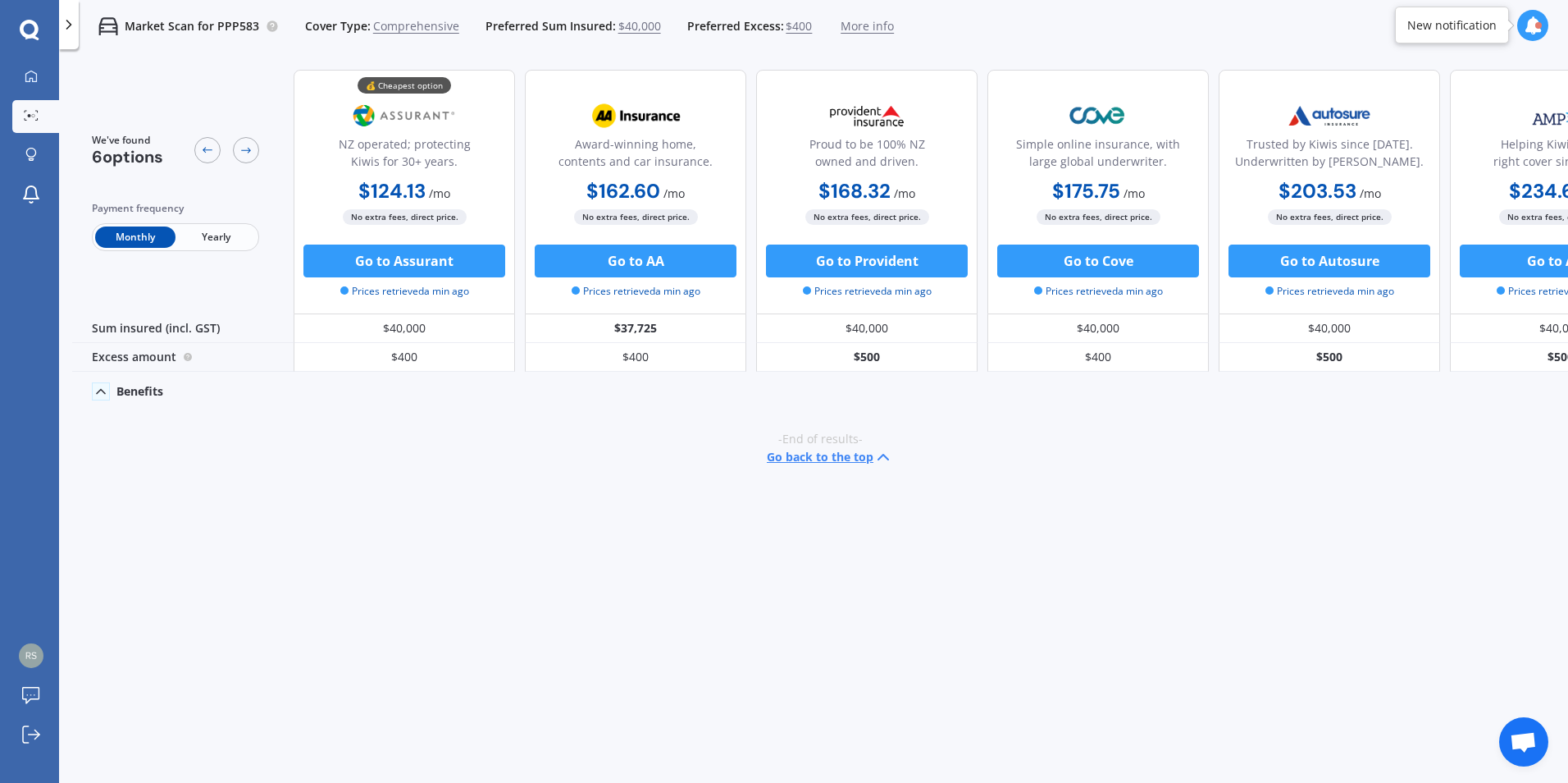
click at [104, 388] on icon at bounding box center [101, 392] width 17 height 17
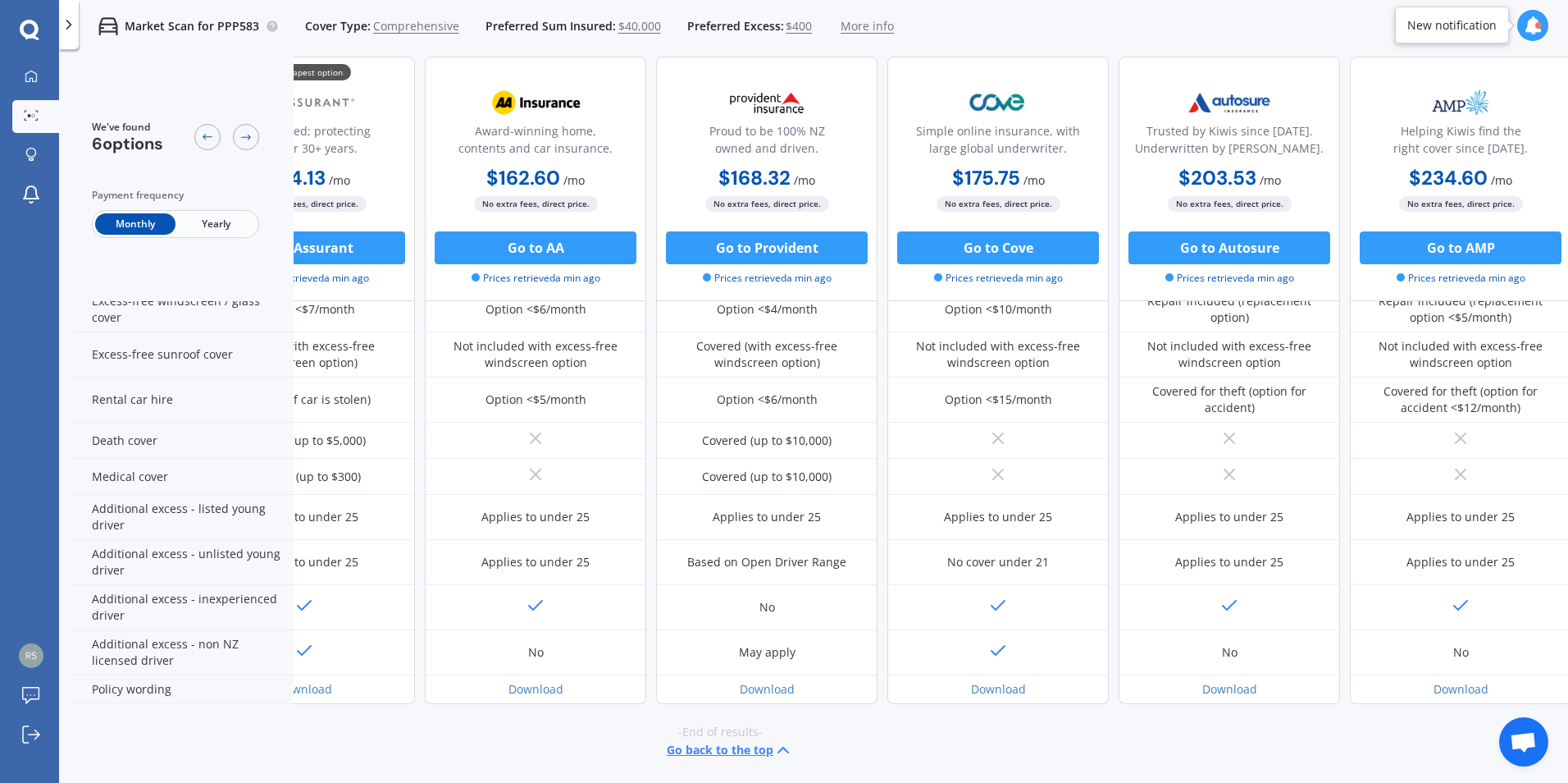
scroll to position [630, 112]
drag, startPoint x: 858, startPoint y: 777, endPoint x: 927, endPoint y: 758, distance: 71.6
click at [927, 758] on div "-End of results- Go back to the top" at bounding box center [716, 742] width 1496 height 76
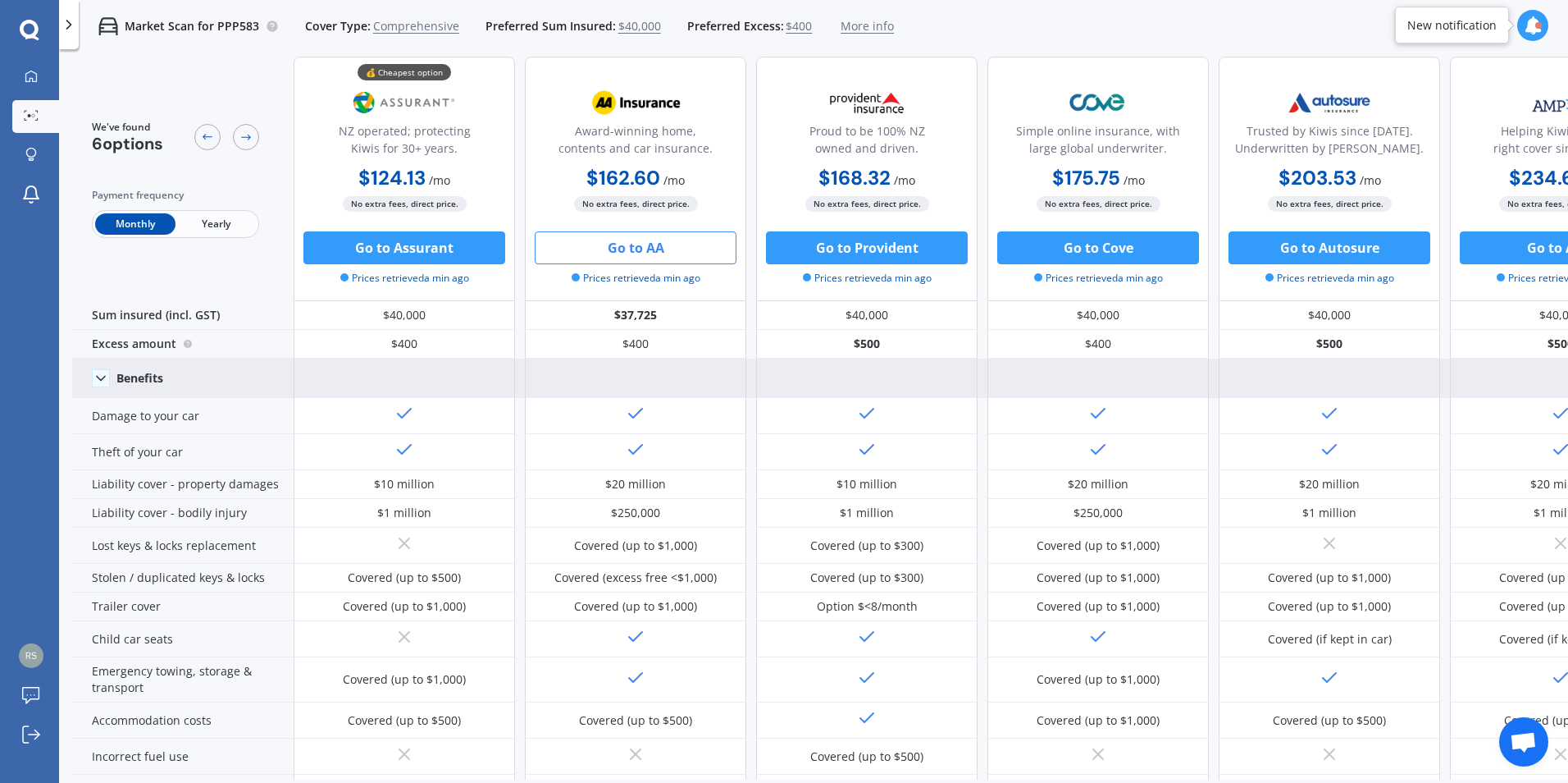
scroll to position [0, 0]
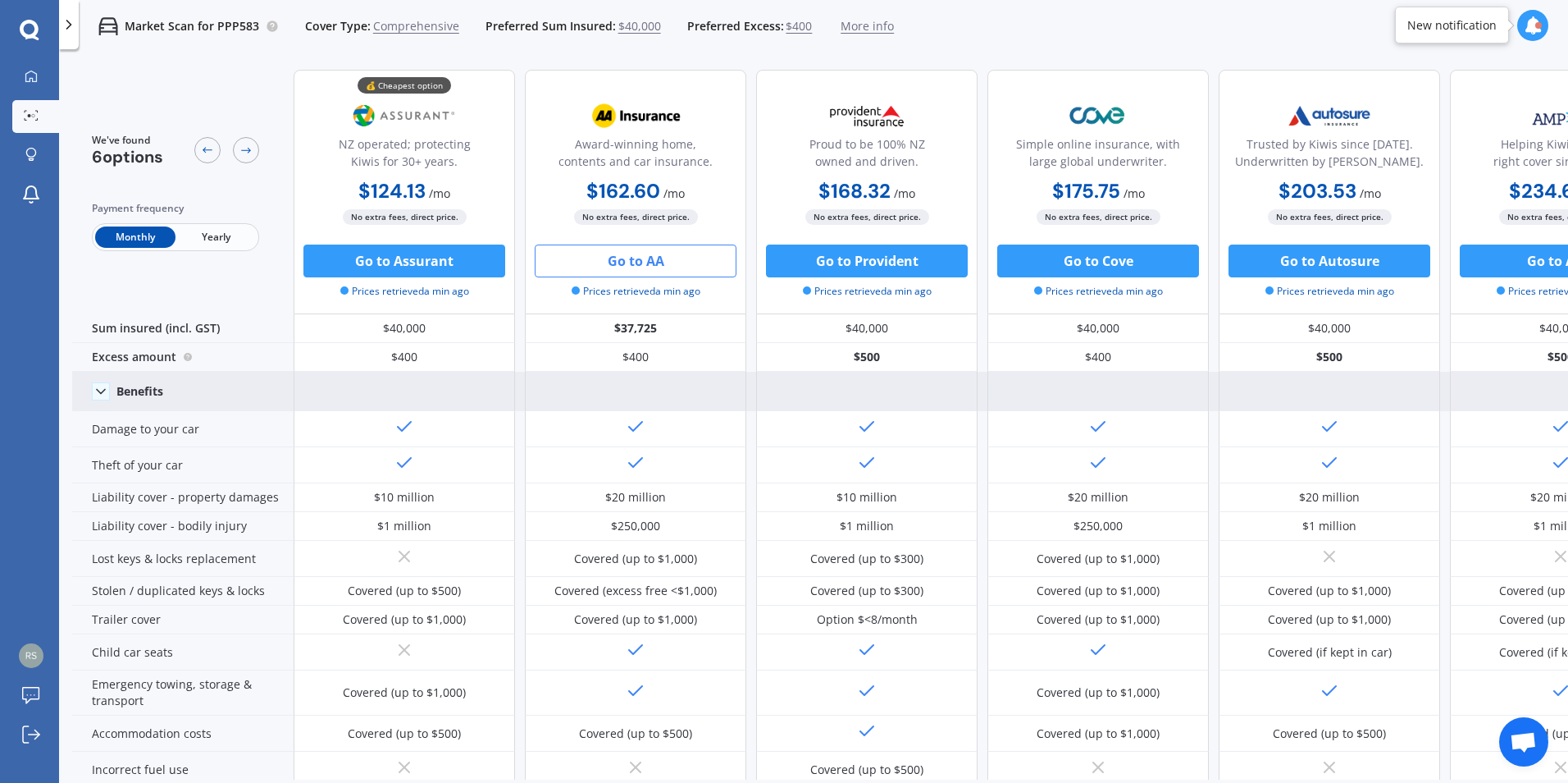
click at [638, 258] on button "Go to AA" at bounding box center [636, 260] width 202 height 32
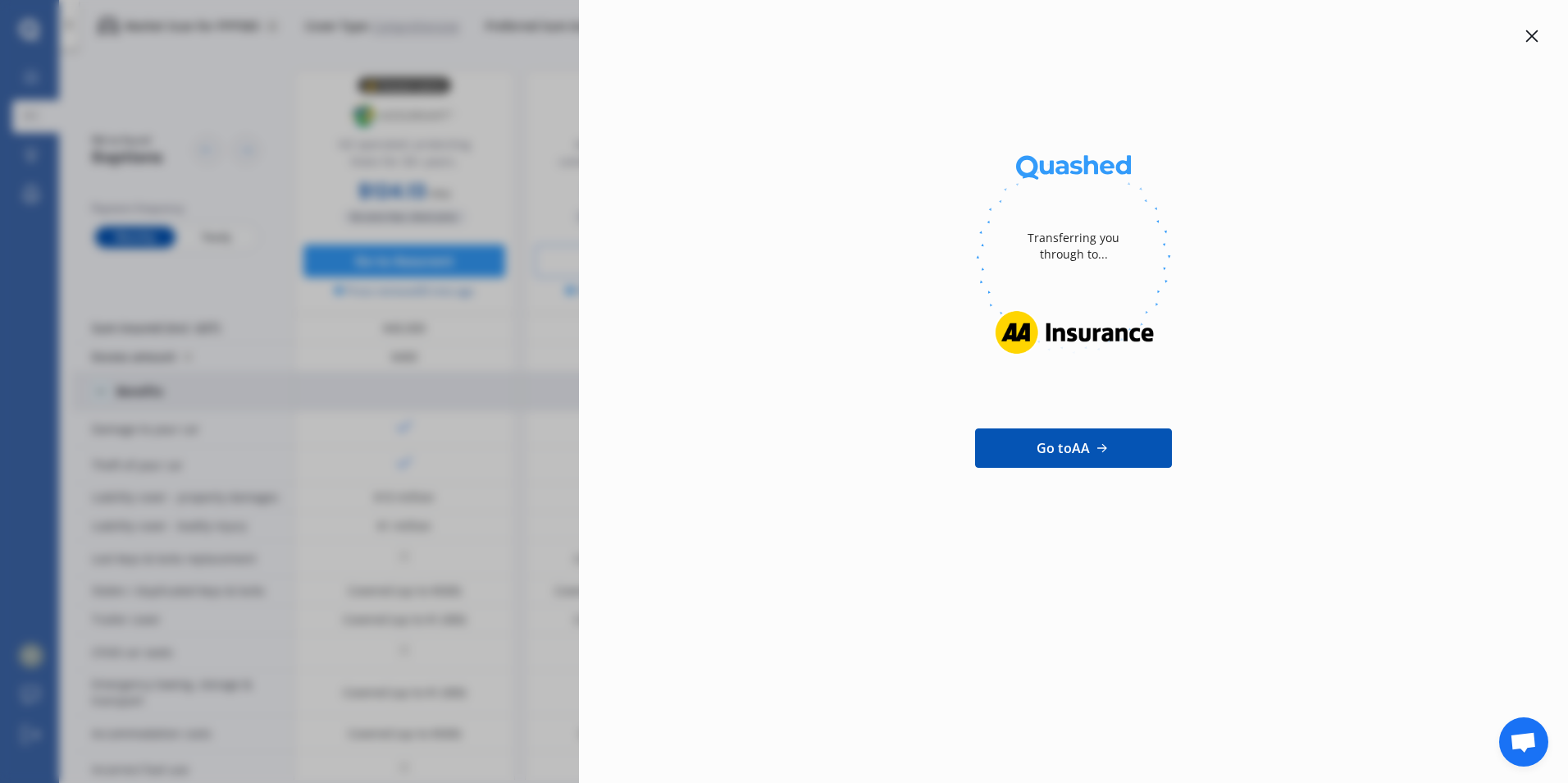
click at [1068, 452] on span "Go to AA" at bounding box center [1064, 447] width 54 height 19
click at [1540, 32] on div at bounding box center [1531, 35] width 19 height 19
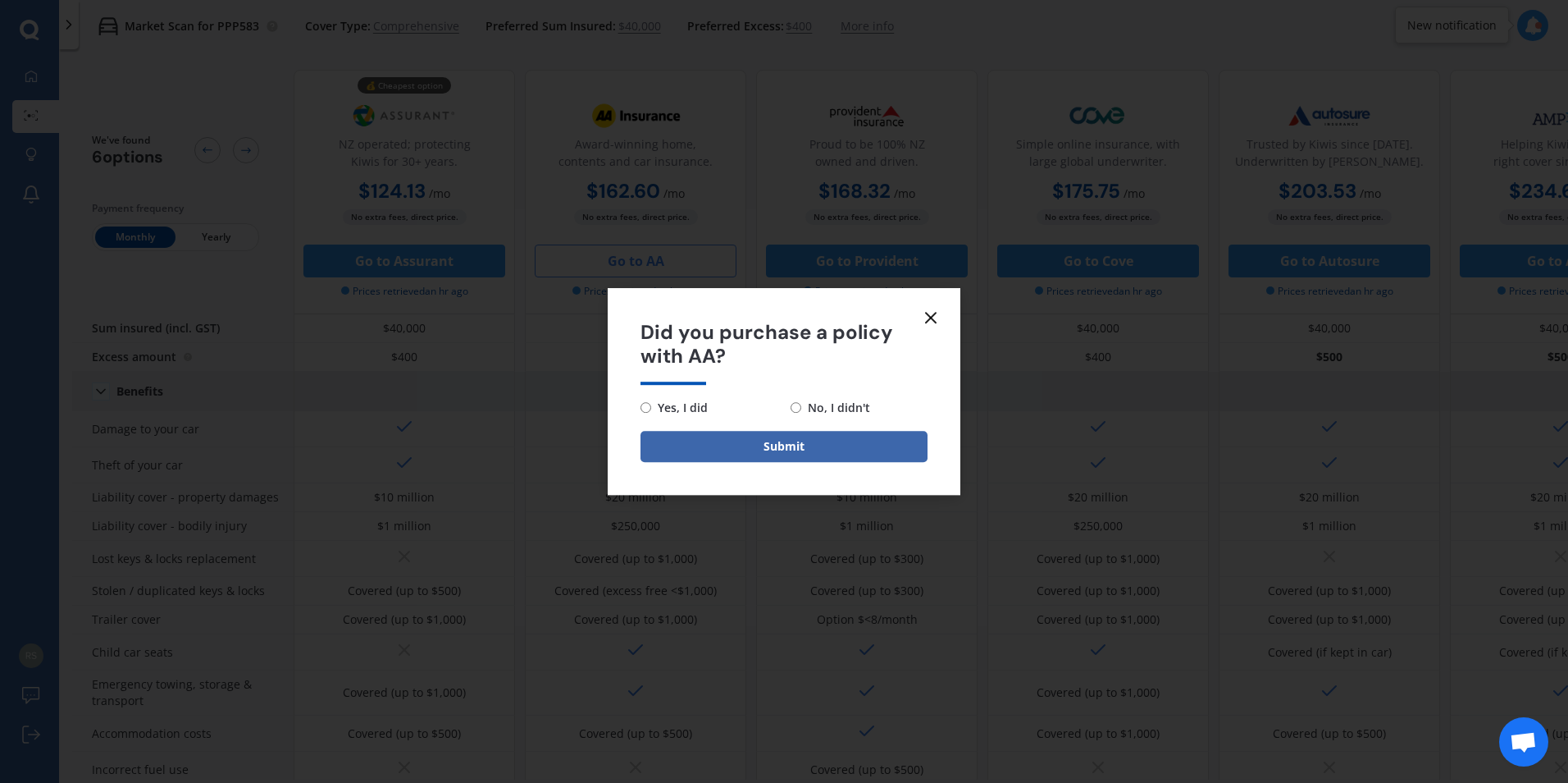
click at [823, 408] on span "No, I didn't" at bounding box center [835, 407] width 68 height 19
click at [801, 408] on input "No, I didn't" at bounding box center [796, 407] width 11 height 11
radio input "true"
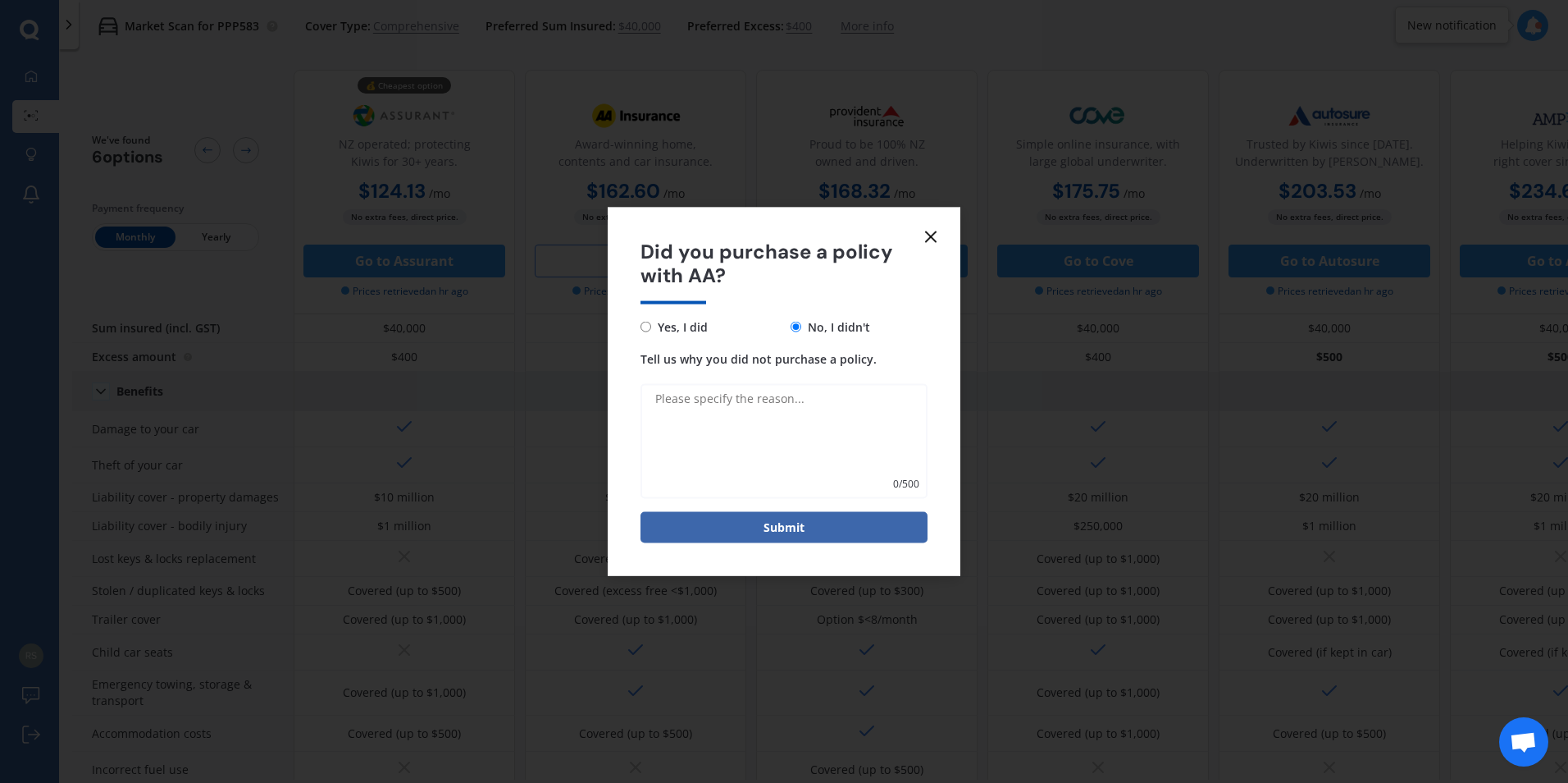
click at [752, 415] on textarea "Tell us why you did not purchase a policy." at bounding box center [784, 441] width 287 height 115
drag, startPoint x: 762, startPoint y: 416, endPoint x: 459, endPoint y: 335, distance: 313.6
click at [459, 335] on div "Did you purchase a policy with AA? Yes, I did No, I didn't Tell us why you did …" at bounding box center [784, 392] width 1568 height 783
type textarea "The date to start my payments didn't align with the date I want to start paymen…"
click at [768, 523] on button "Submit" at bounding box center [784, 527] width 287 height 31
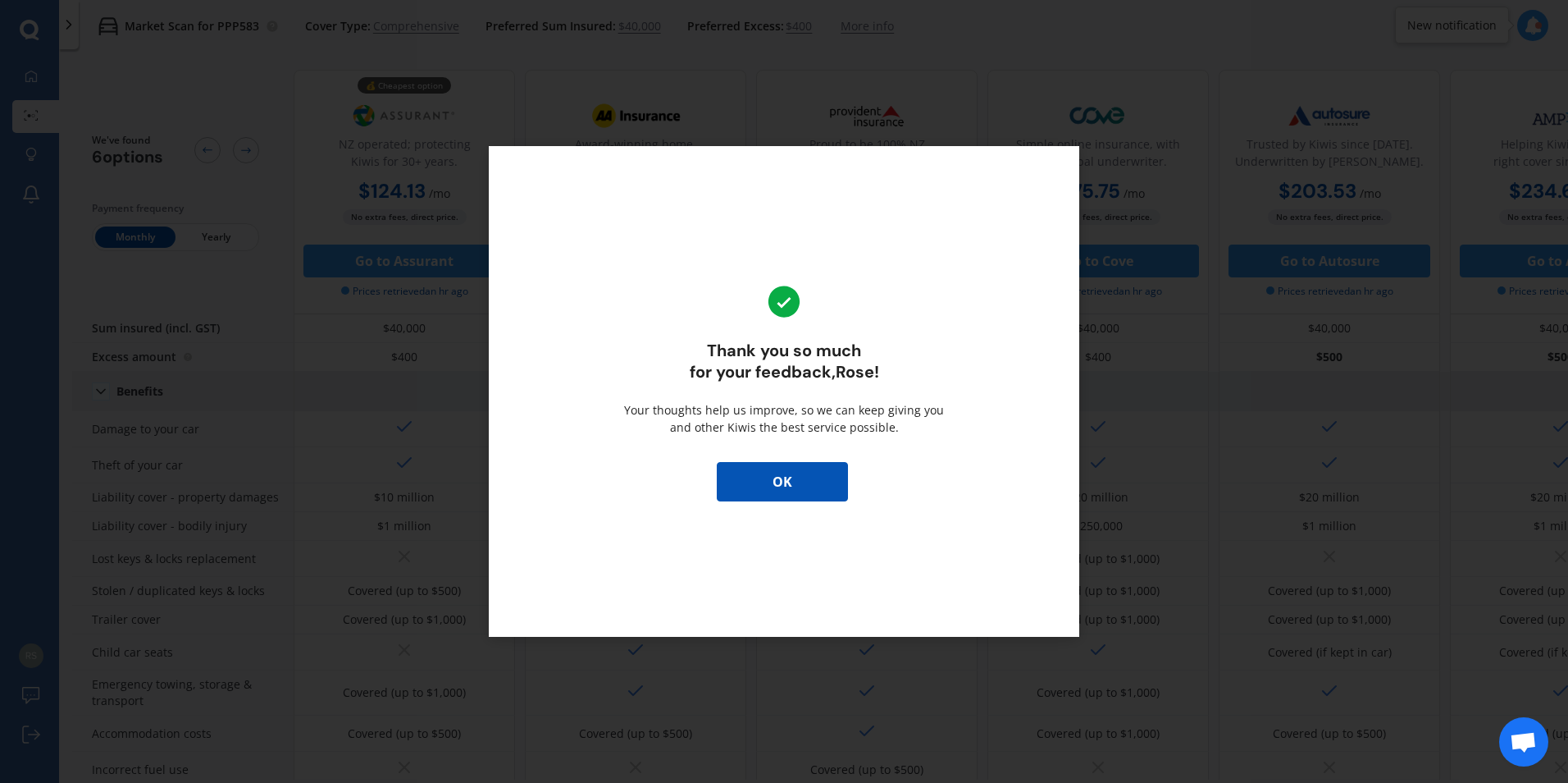
click at [775, 480] on button "OK" at bounding box center [783, 481] width 131 height 40
